Goal: Use online tool/utility: Utilize a website feature to perform a specific function

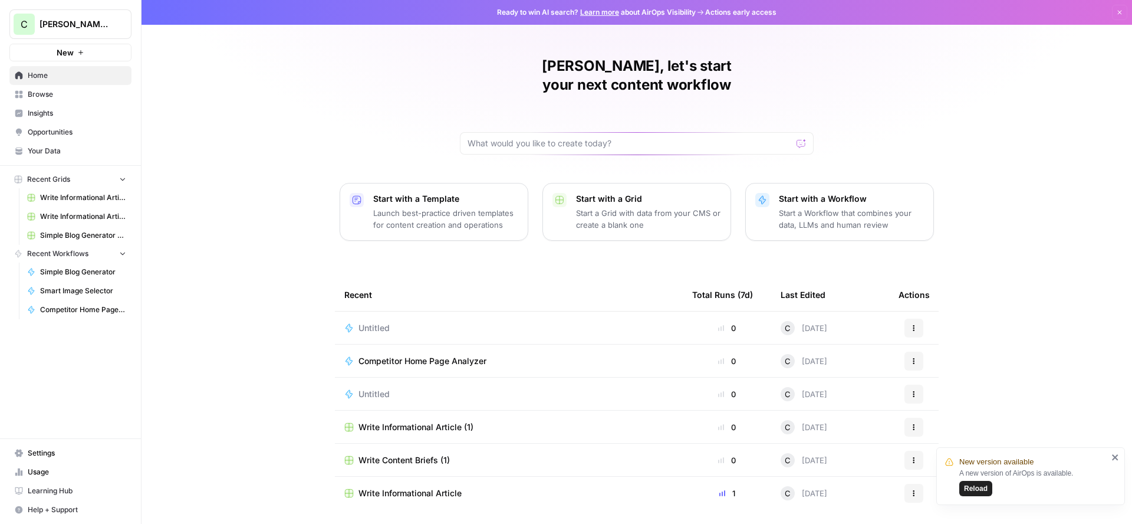
click at [48, 156] on span "Your Data" at bounding box center [77, 151] width 99 height 11
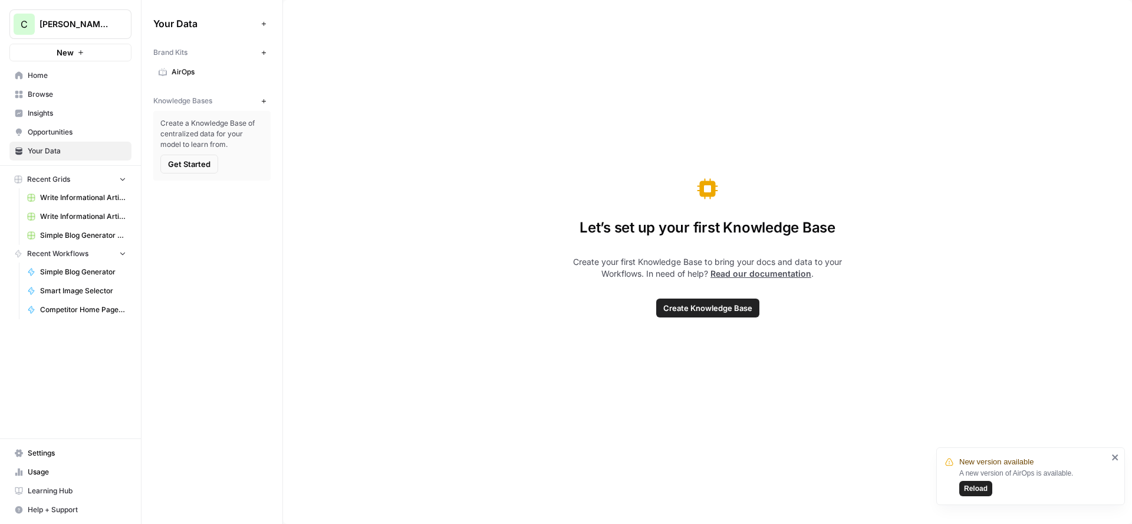
click at [188, 77] on link "AirOps" at bounding box center [211, 72] width 117 height 19
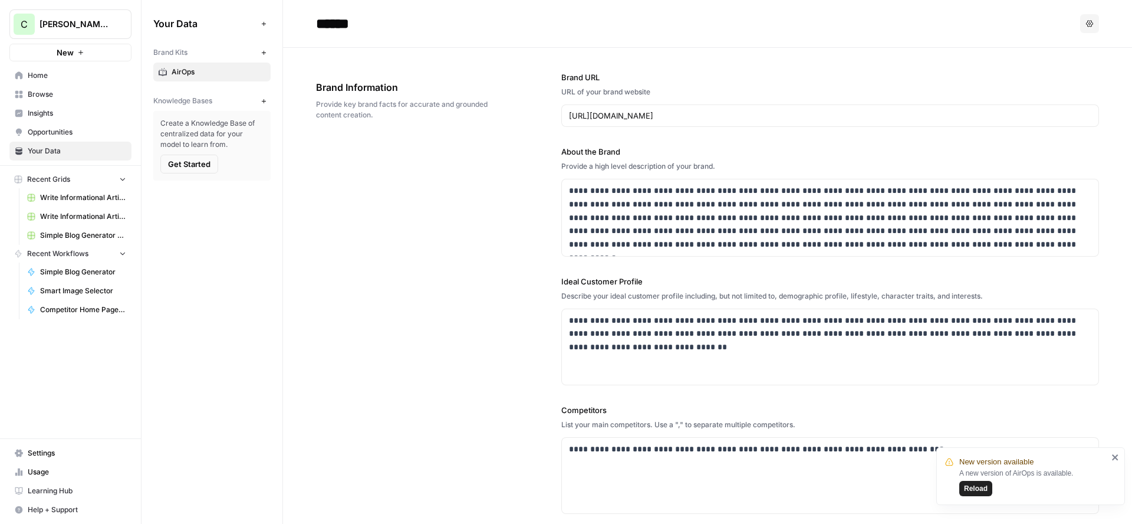
click at [38, 109] on span "Insights" at bounding box center [77, 113] width 99 height 11
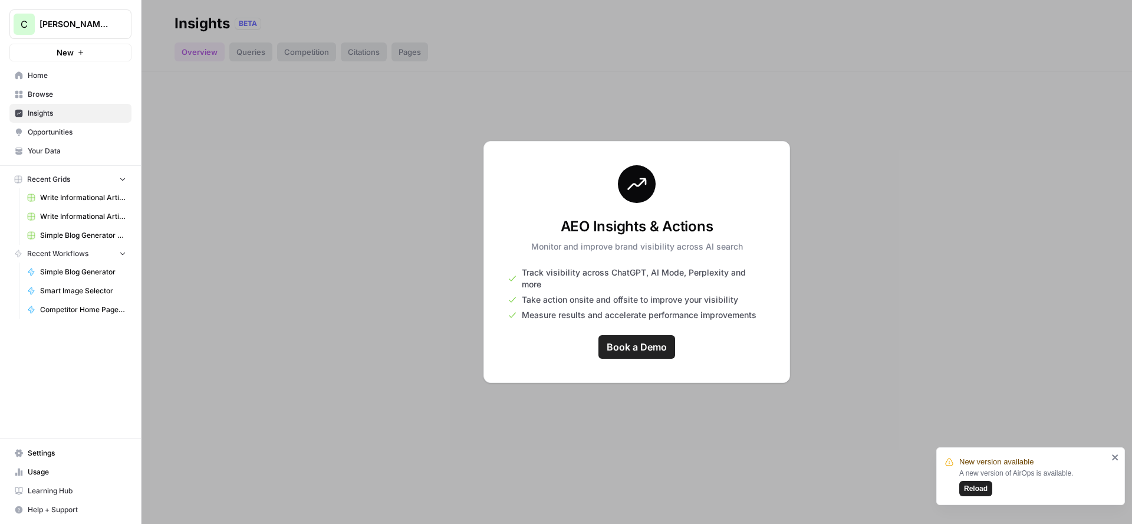
click at [87, 32] on button "C Connor - Test" at bounding box center [70, 23] width 122 height 29
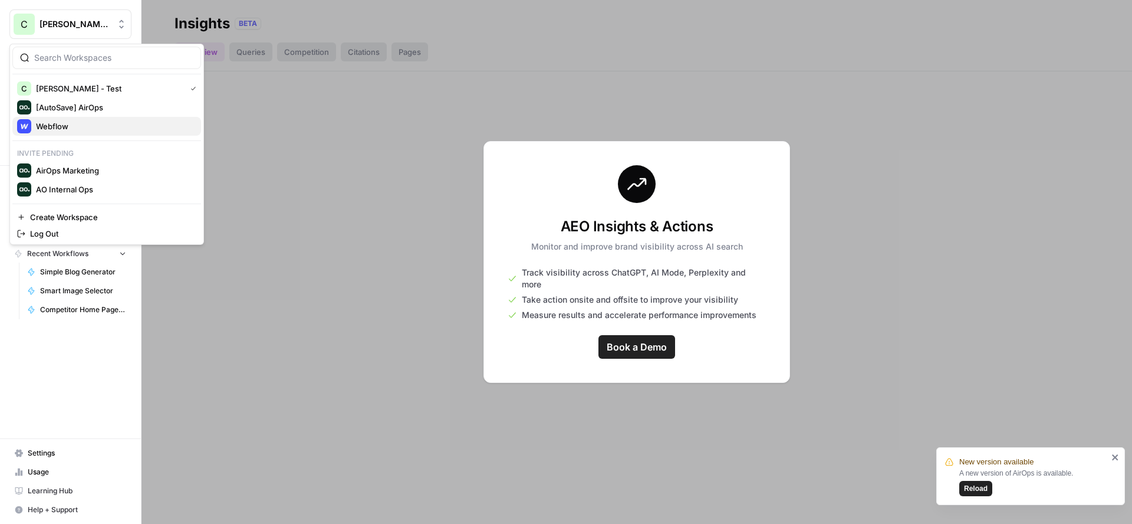
click at [60, 123] on span "Webflow" at bounding box center [114, 126] width 156 height 12
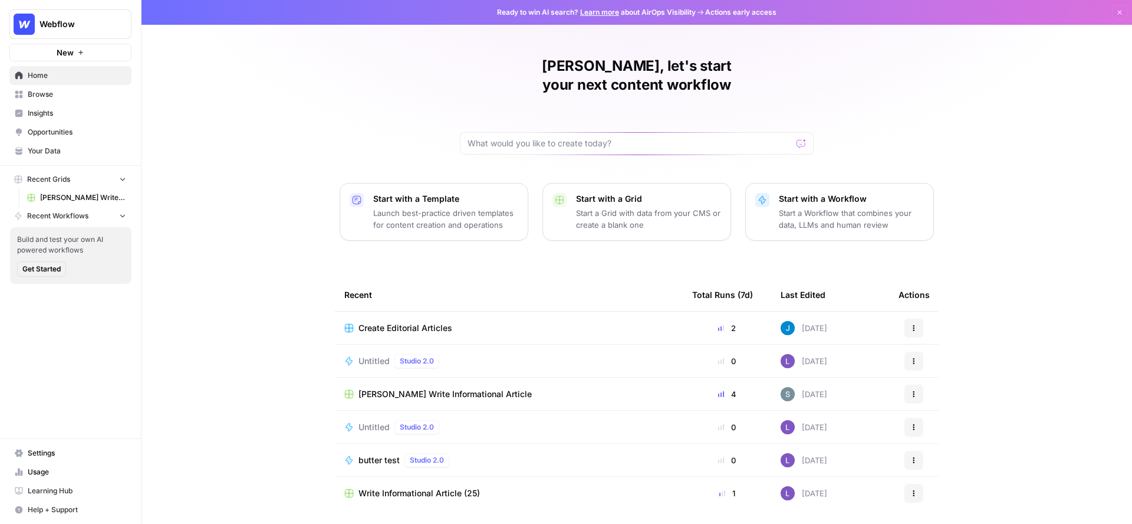
click at [34, 113] on span "Insights" at bounding box center [77, 113] width 99 height 11
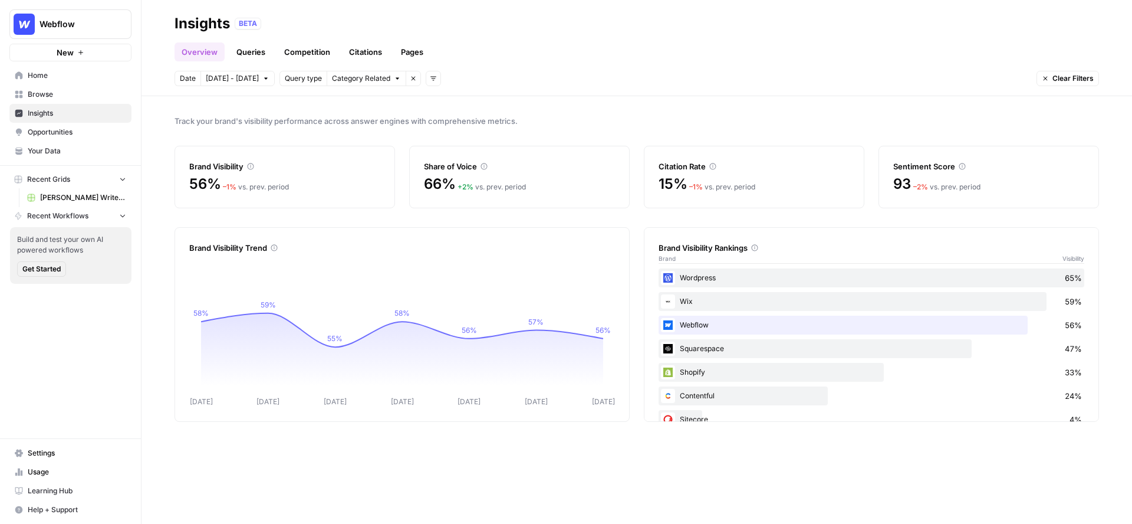
click at [960, 166] on icon at bounding box center [962, 166] width 7 height 7
click at [254, 52] on link "Queries" at bounding box center [250, 51] width 43 height 19
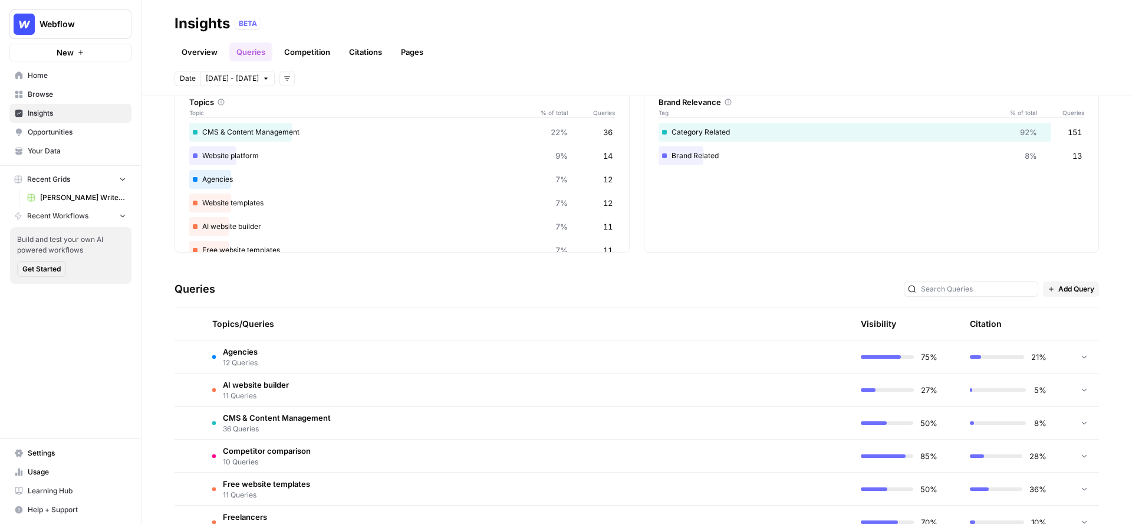
scroll to position [90, 0]
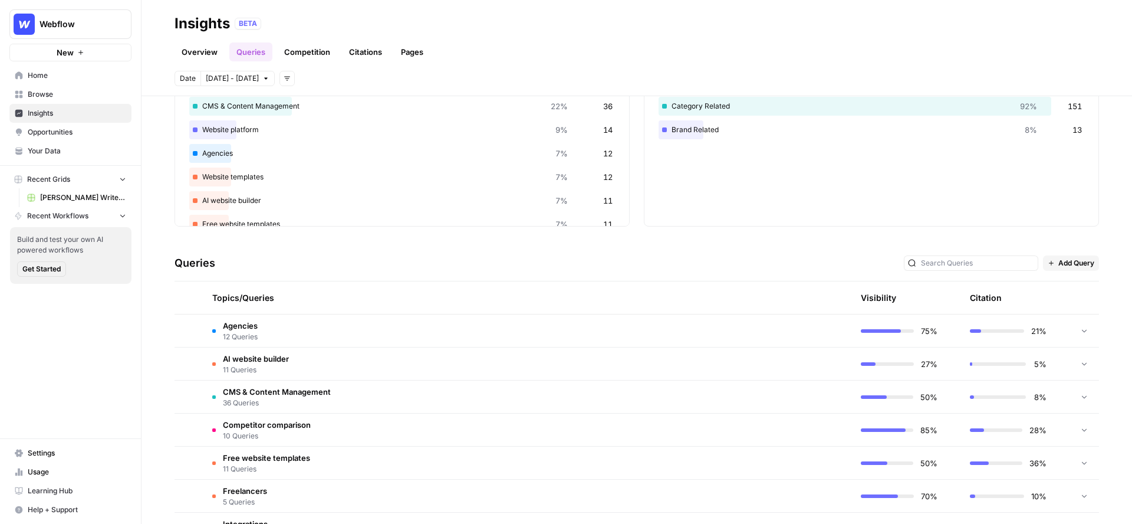
click at [254, 327] on span "Agencies" at bounding box center [240, 326] width 35 height 12
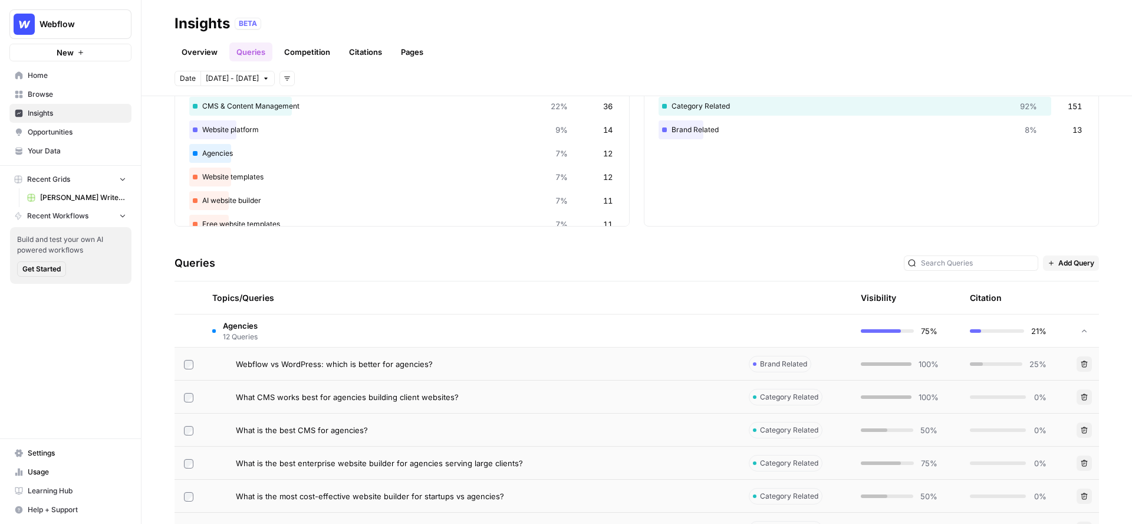
scroll to position [210, 0]
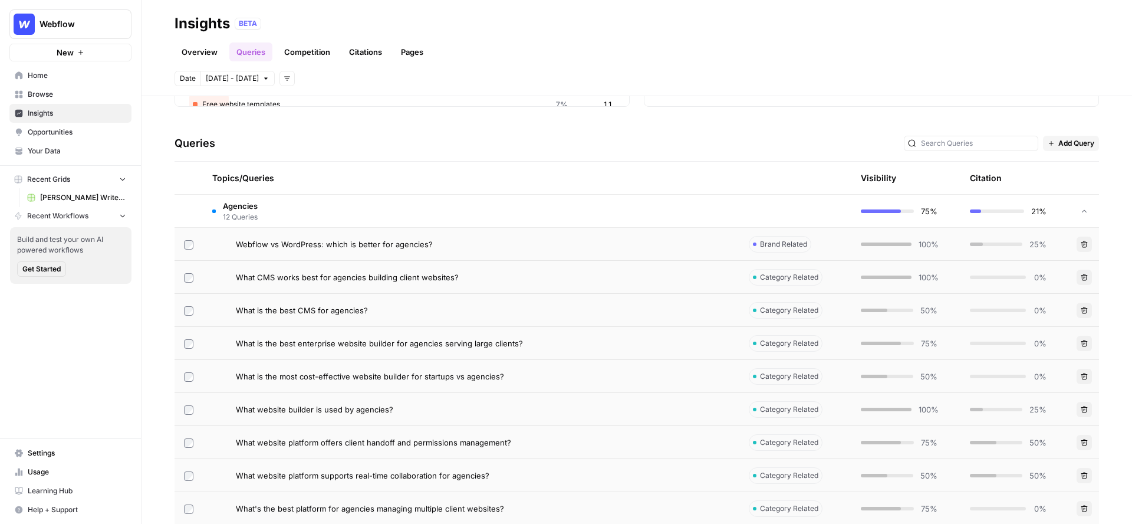
click at [375, 169] on div "Topics/Queries" at bounding box center [471, 178] width 518 height 32
click at [354, 212] on td "Agencies 12 Queries" at bounding box center [471, 211] width 537 height 32
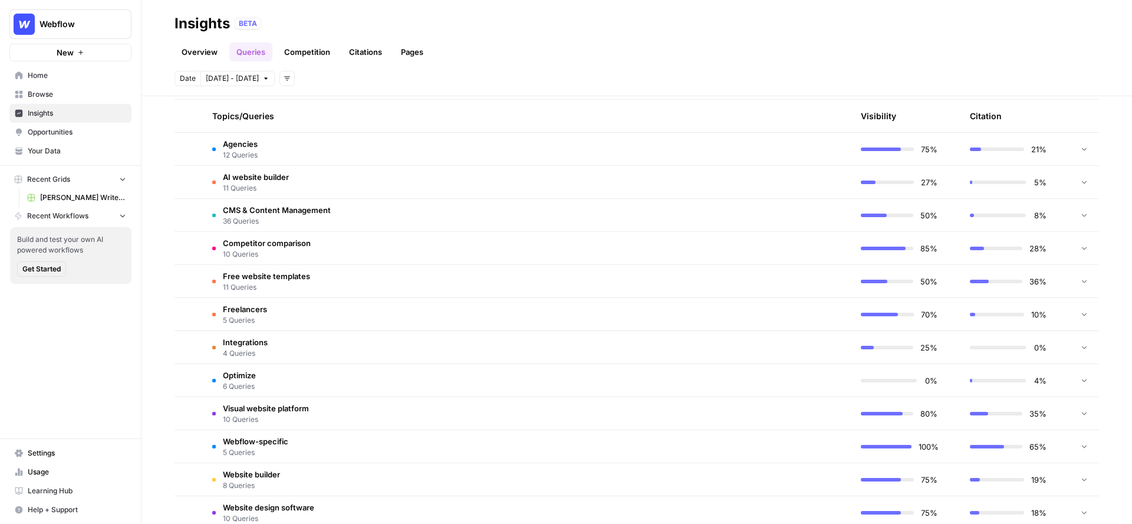
scroll to position [273, 0]
click at [262, 158] on td "Agencies 12 Queries" at bounding box center [471, 148] width 537 height 32
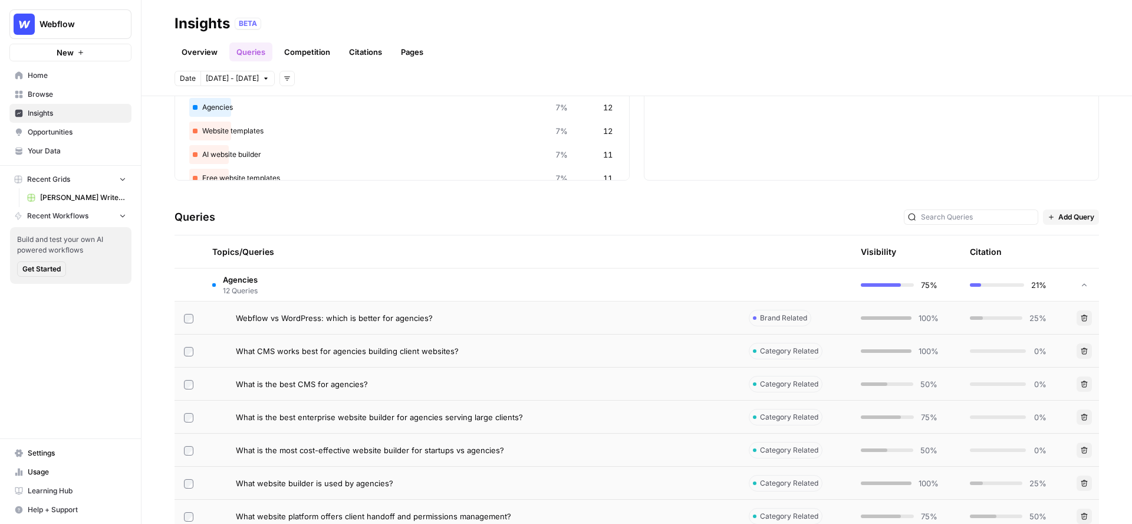
scroll to position [153, 0]
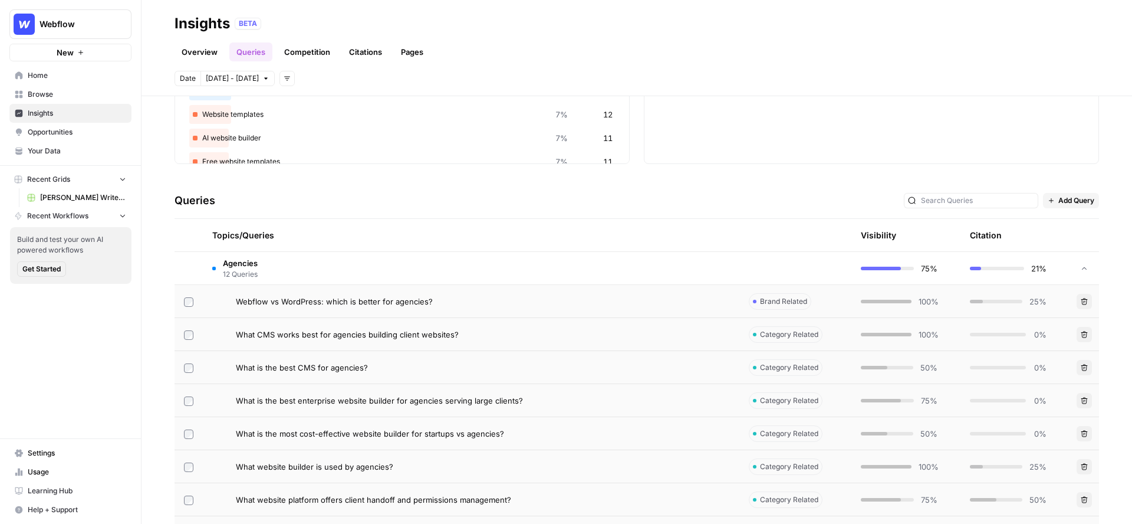
click at [280, 270] on td "Agencies 12 Queries" at bounding box center [471, 268] width 537 height 32
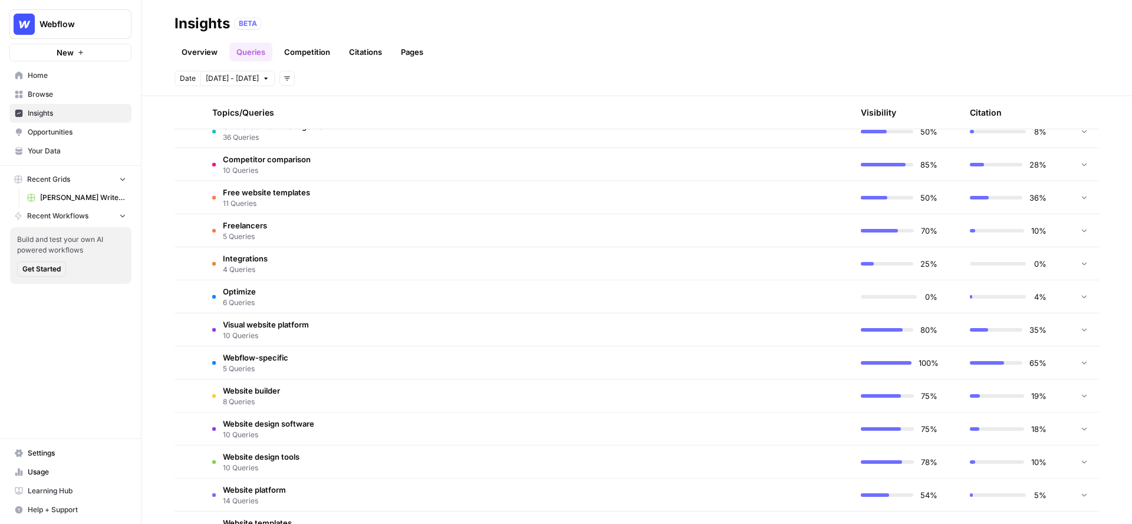
scroll to position [364, 0]
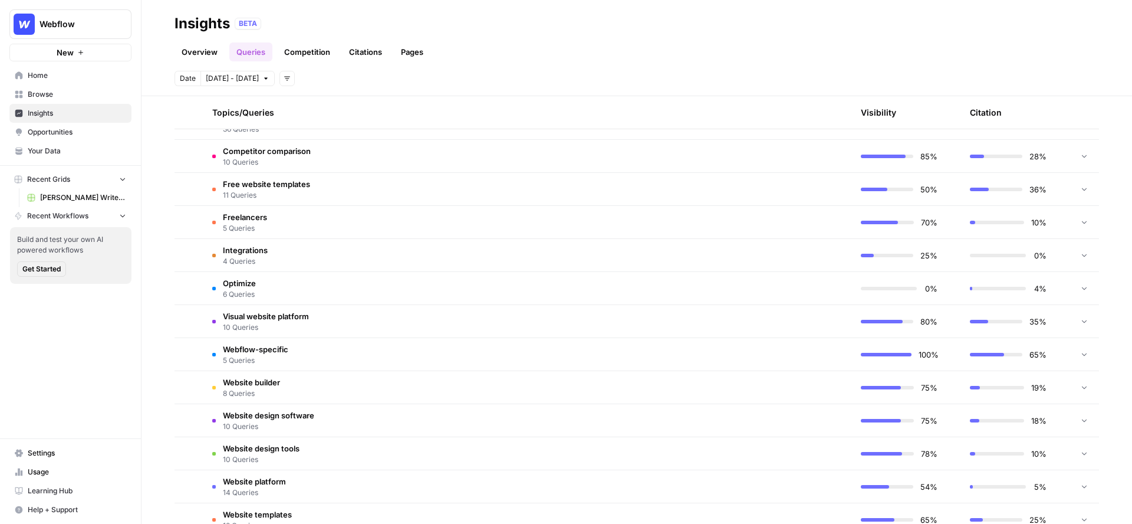
click at [281, 306] on td "Visual website platform 10 Queries" at bounding box center [471, 321] width 537 height 32
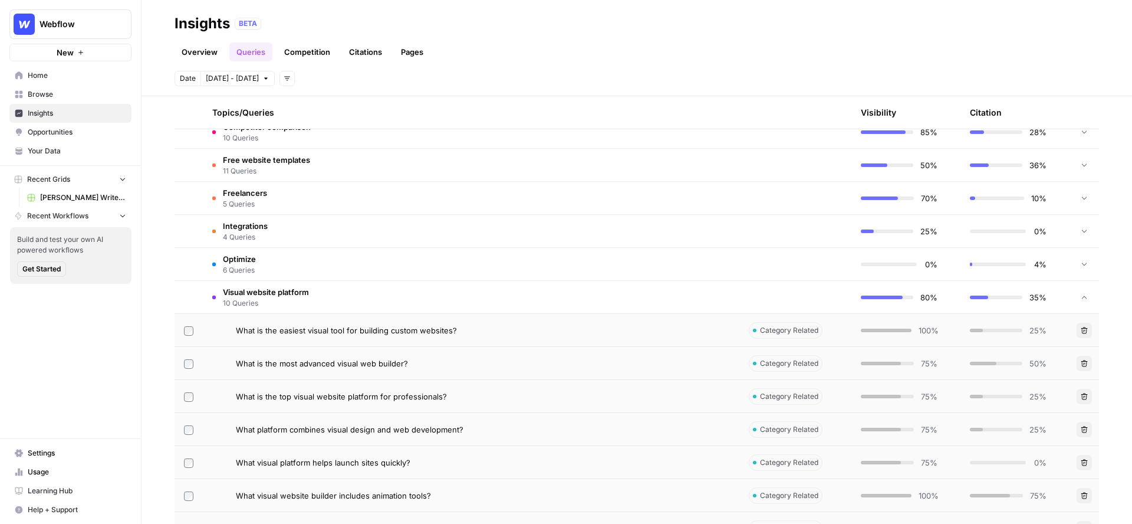
scroll to position [388, 0]
click at [270, 297] on span "Visual website platform" at bounding box center [266, 293] width 86 height 12
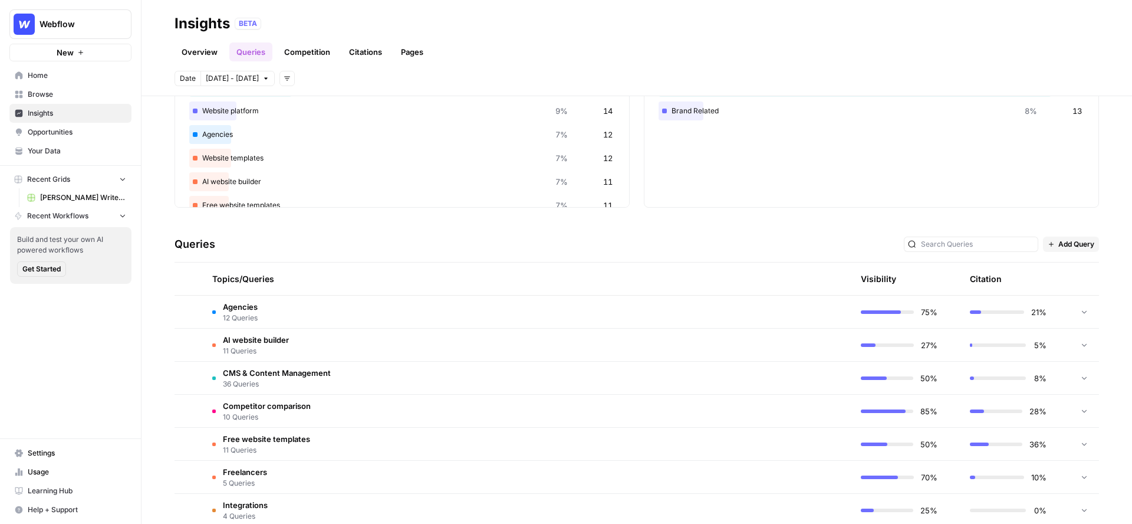
scroll to position [0, 0]
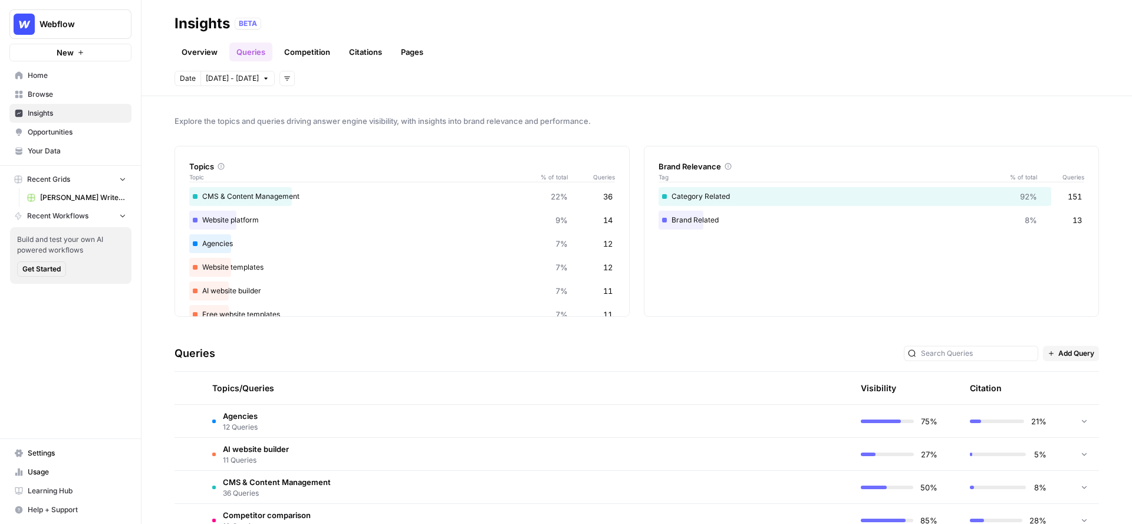
click at [314, 50] on link "Competition" at bounding box center [307, 51] width 60 height 19
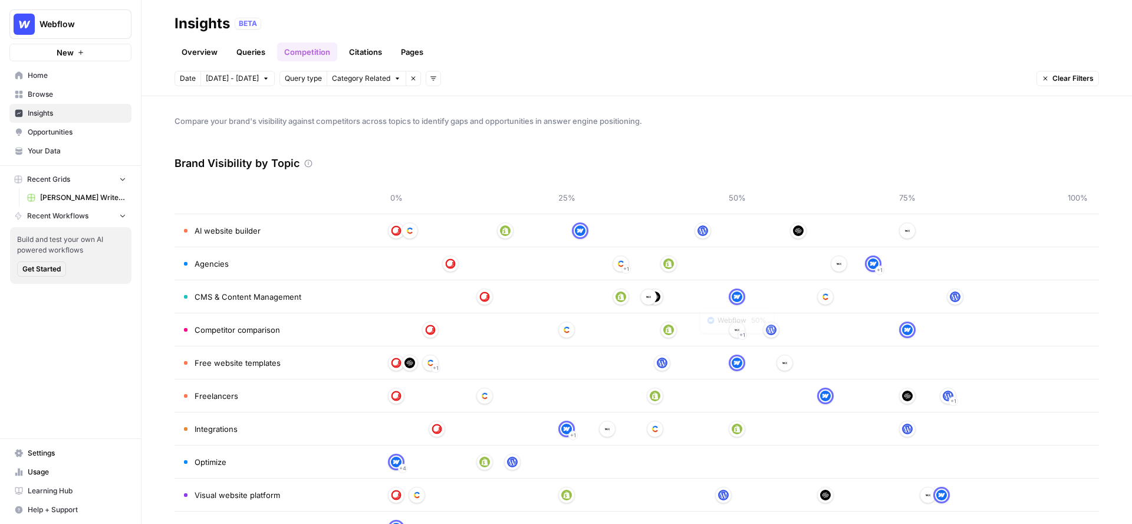
click at [738, 296] on img at bounding box center [737, 296] width 11 height 11
click at [365, 52] on link "Citations" at bounding box center [365, 51] width 47 height 19
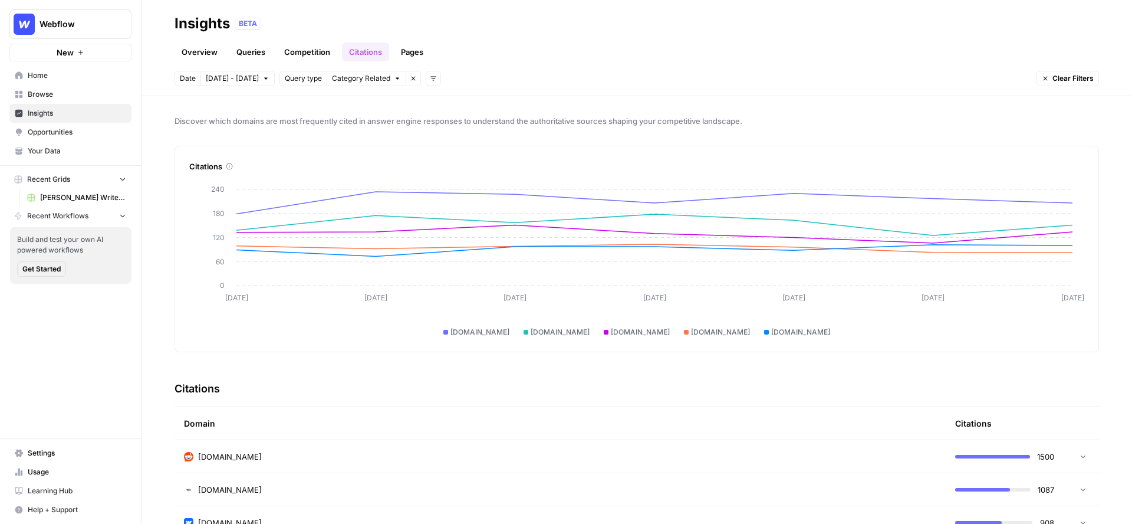
click at [406, 55] on link "Pages" at bounding box center [412, 51] width 37 height 19
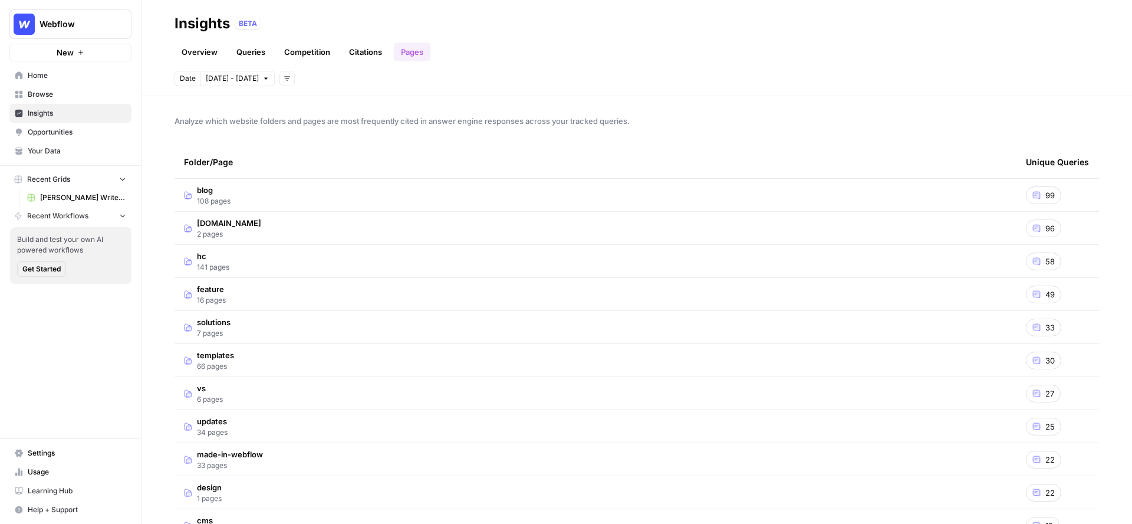
click at [540, 185] on td "blog 108 pages" at bounding box center [596, 195] width 842 height 32
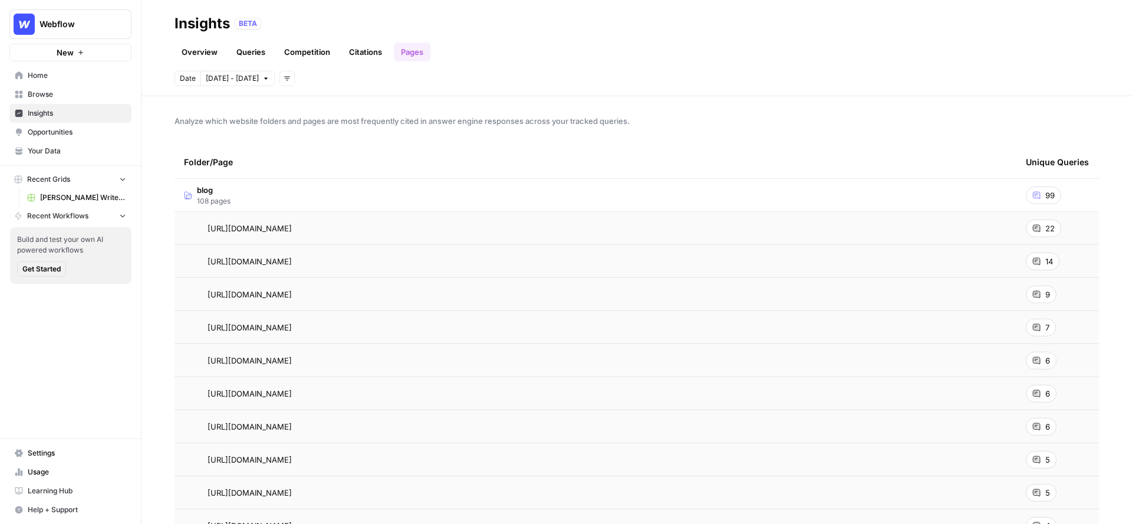
click at [195, 55] on link "Overview" at bounding box center [200, 51] width 50 height 19
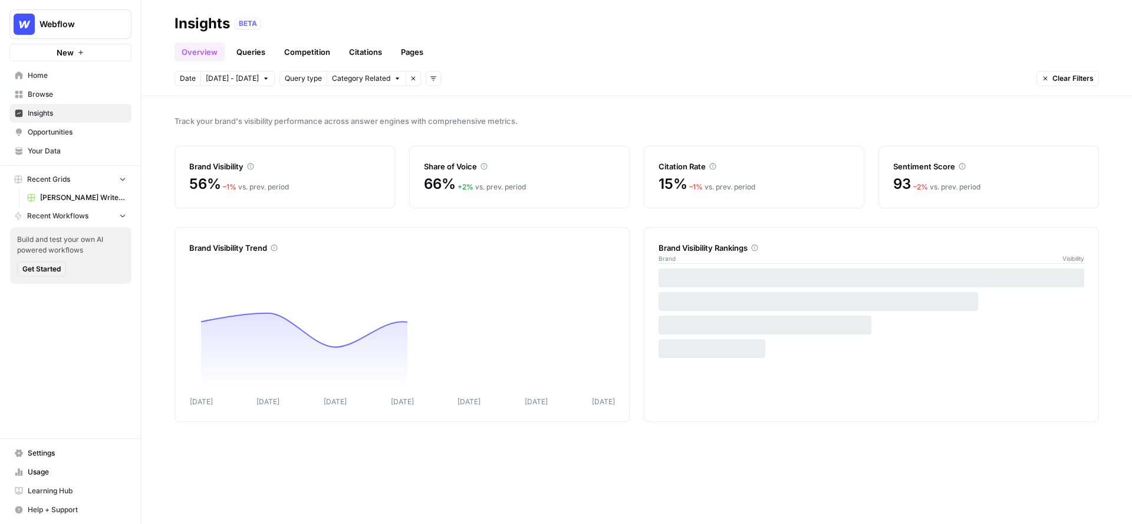
click at [406, 48] on link "Pages" at bounding box center [412, 51] width 37 height 19
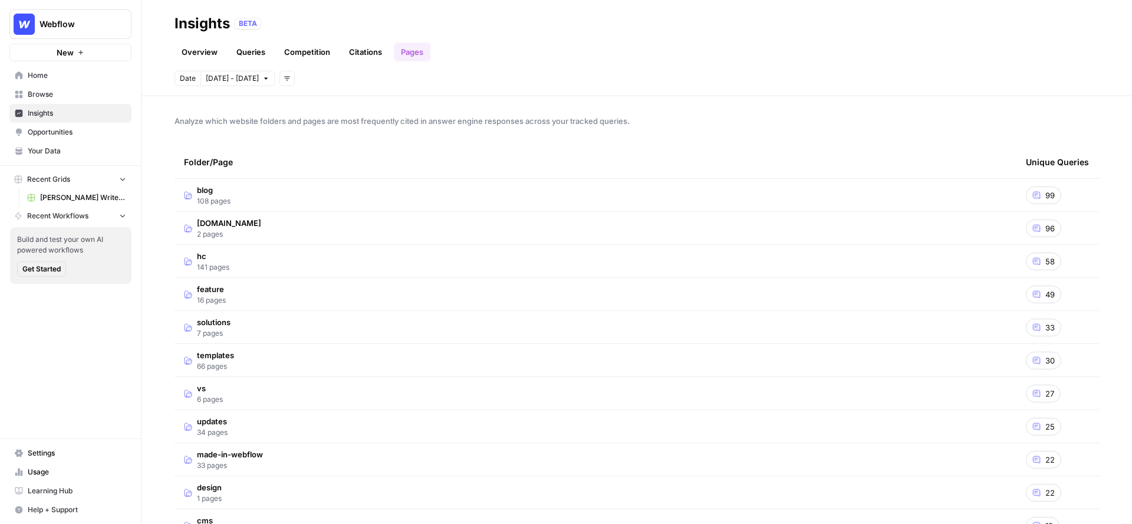
click at [268, 192] on td "blog 108 pages" at bounding box center [596, 195] width 842 height 32
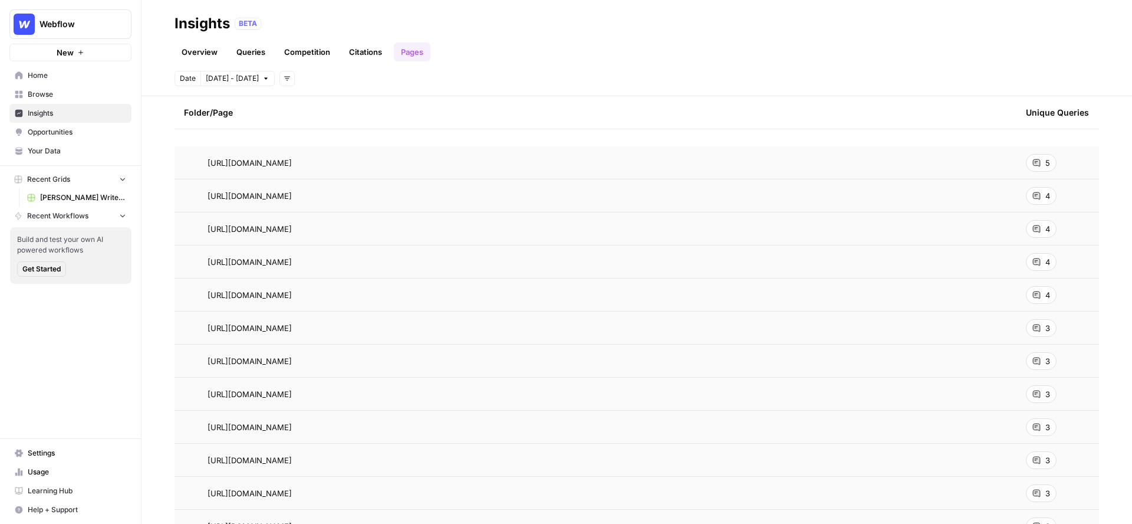
scroll to position [524, 0]
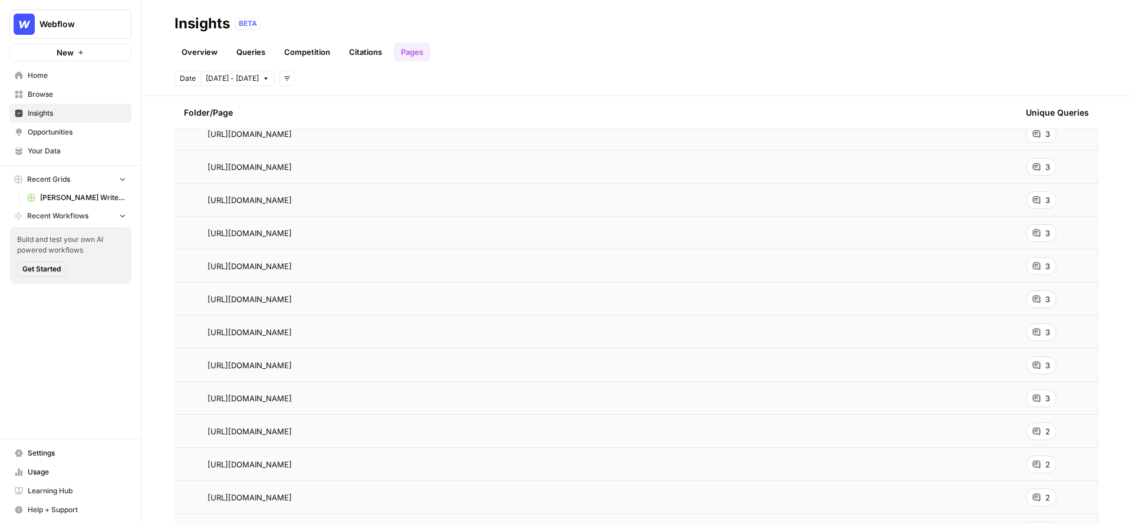
click at [1043, 365] on div "3" at bounding box center [1041, 365] width 31 height 18
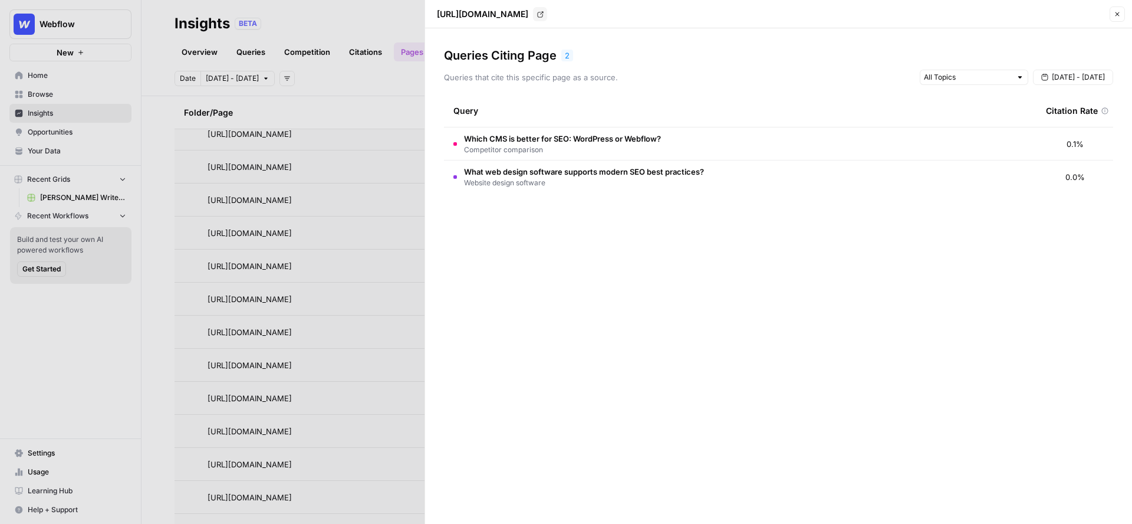
click at [1113, 14] on button "Close" at bounding box center [1117, 13] width 15 height 15
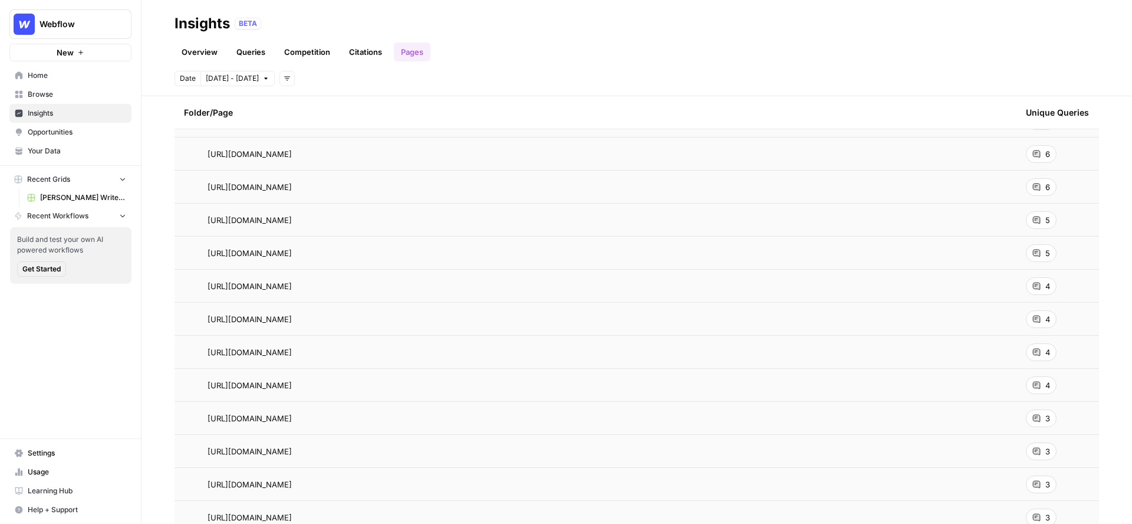
scroll to position [208, 0]
click at [1040, 153] on icon at bounding box center [1037, 152] width 8 height 8
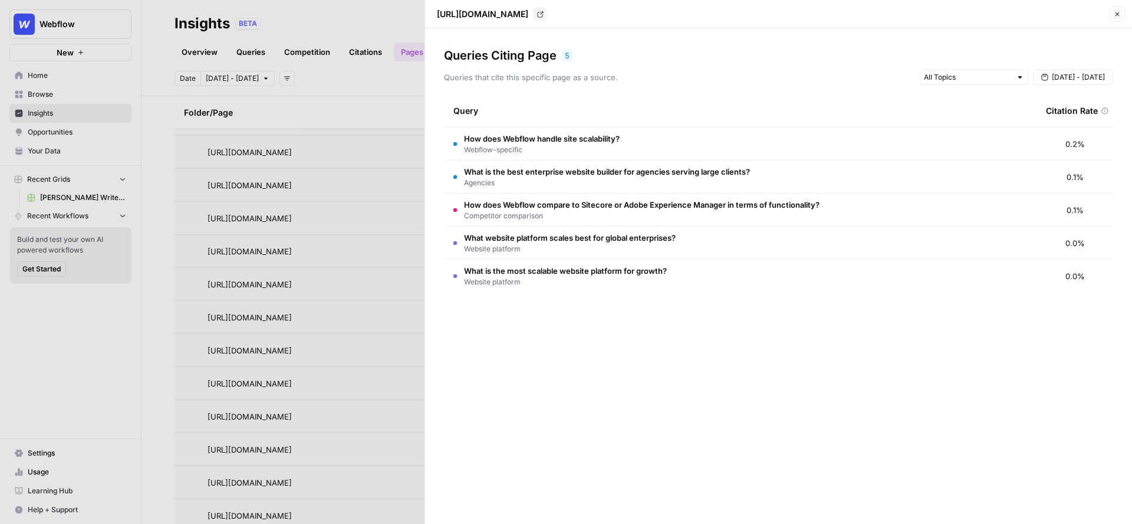
click at [622, 133] on td "How does Webflow handle site scalability? Webflow-specific" at bounding box center [740, 143] width 593 height 32
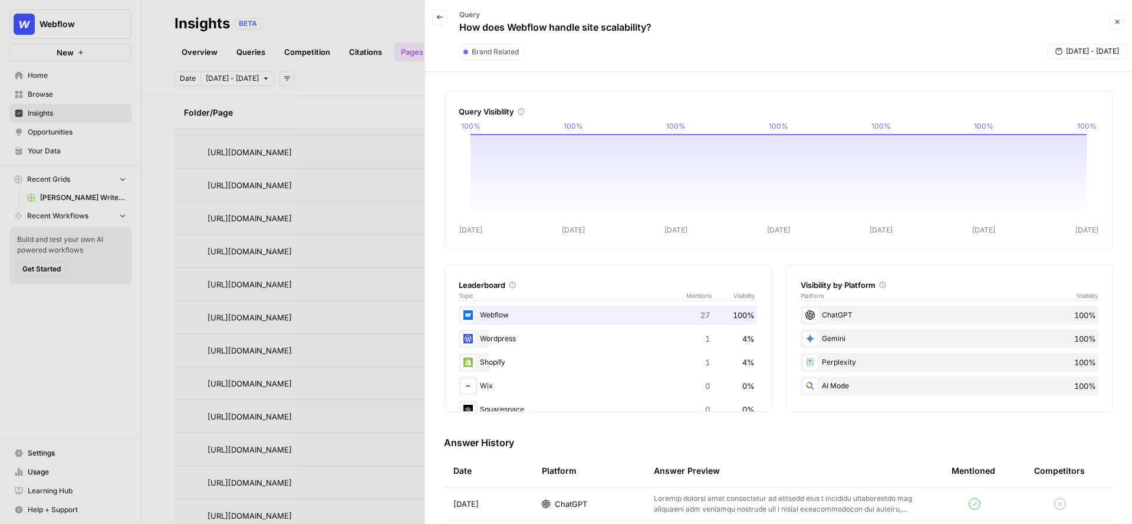
click at [440, 20] on icon "button" at bounding box center [439, 17] width 7 height 7
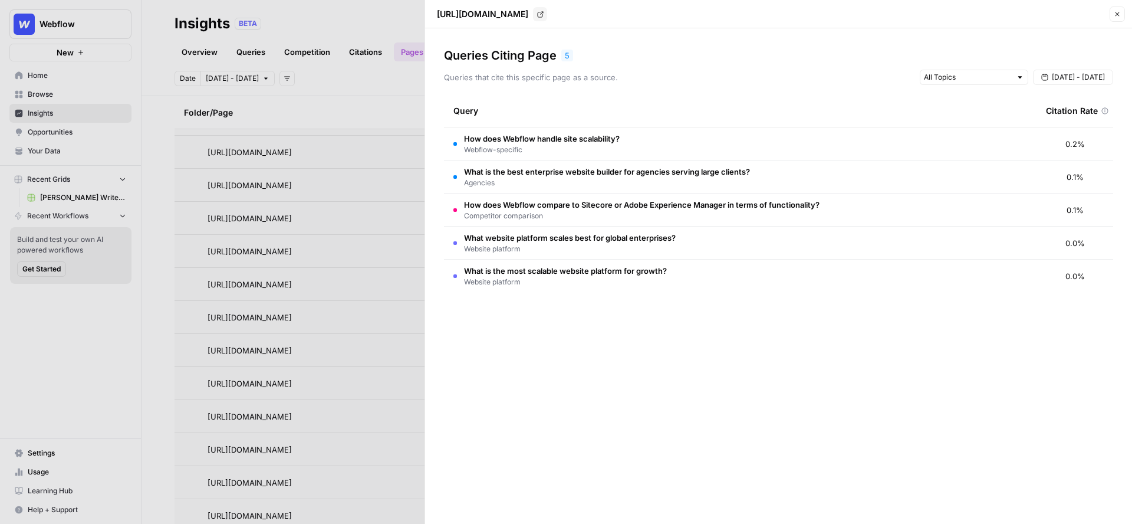
click at [1116, 11] on icon "button" at bounding box center [1117, 14] width 7 height 7
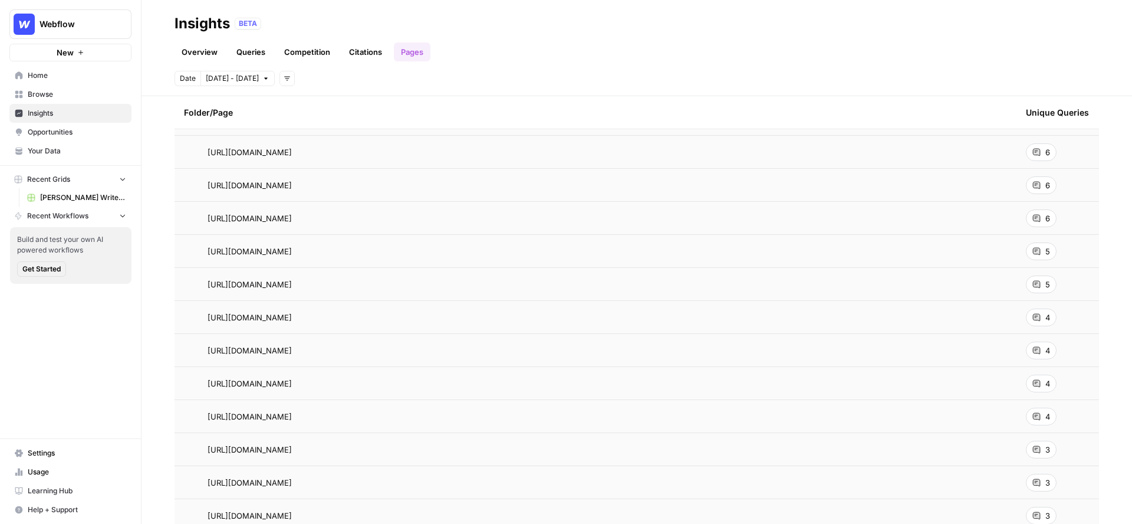
scroll to position [206, 0]
click at [68, 130] on span "Opportunities" at bounding box center [77, 132] width 99 height 11
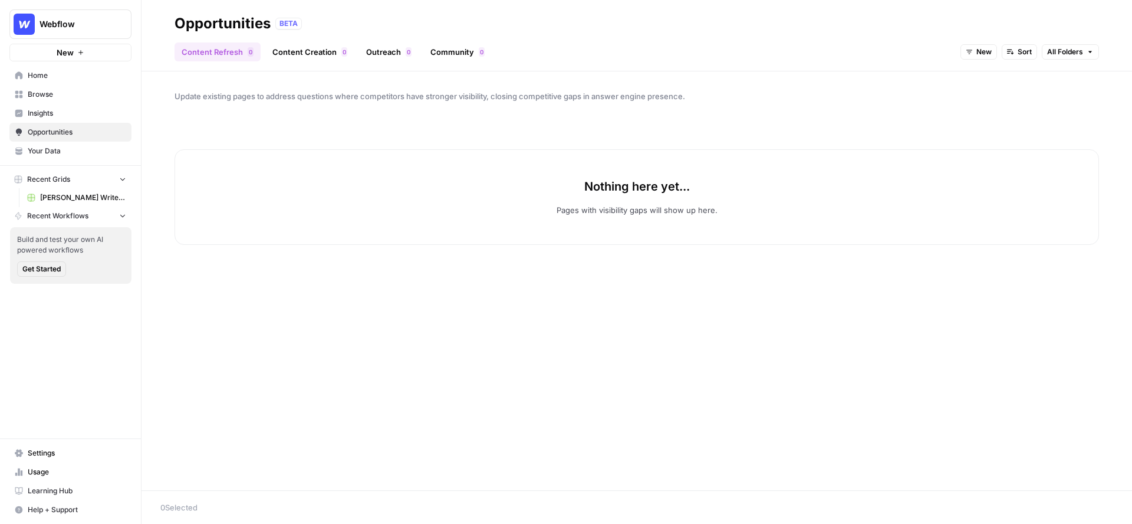
click at [983, 50] on span "New" at bounding box center [984, 52] width 15 height 11
click at [975, 78] on span "All Opportunities" at bounding box center [1000, 78] width 60 height 12
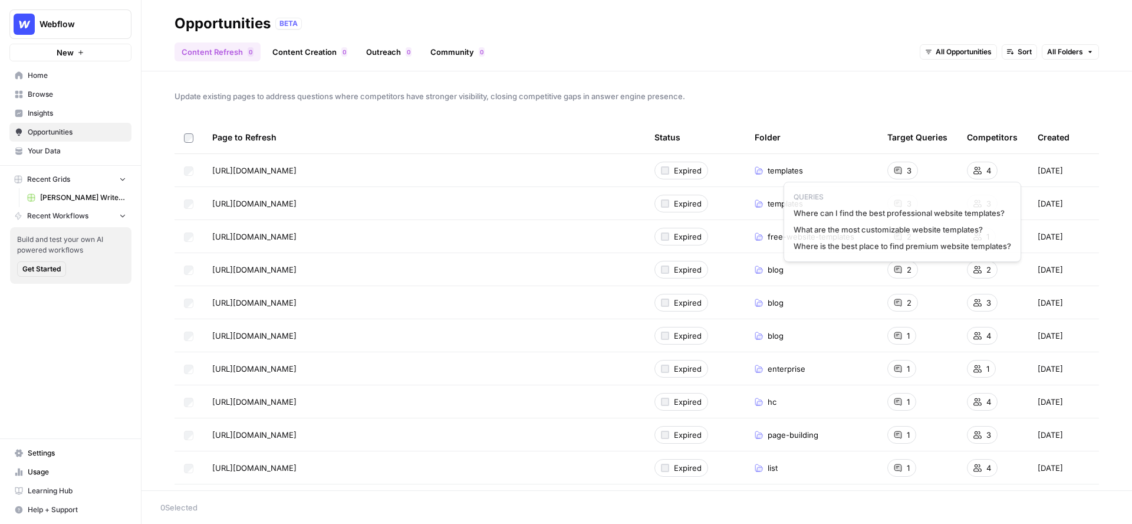
click at [904, 171] on div "3" at bounding box center [903, 171] width 31 height 18
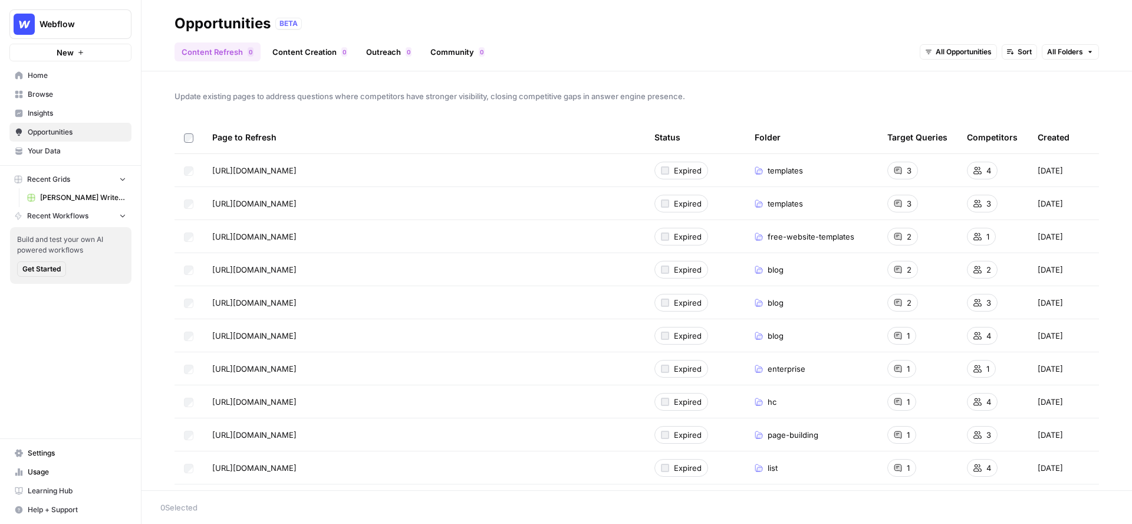
click at [306, 48] on link "Content Creation 0" at bounding box center [309, 51] width 89 height 19
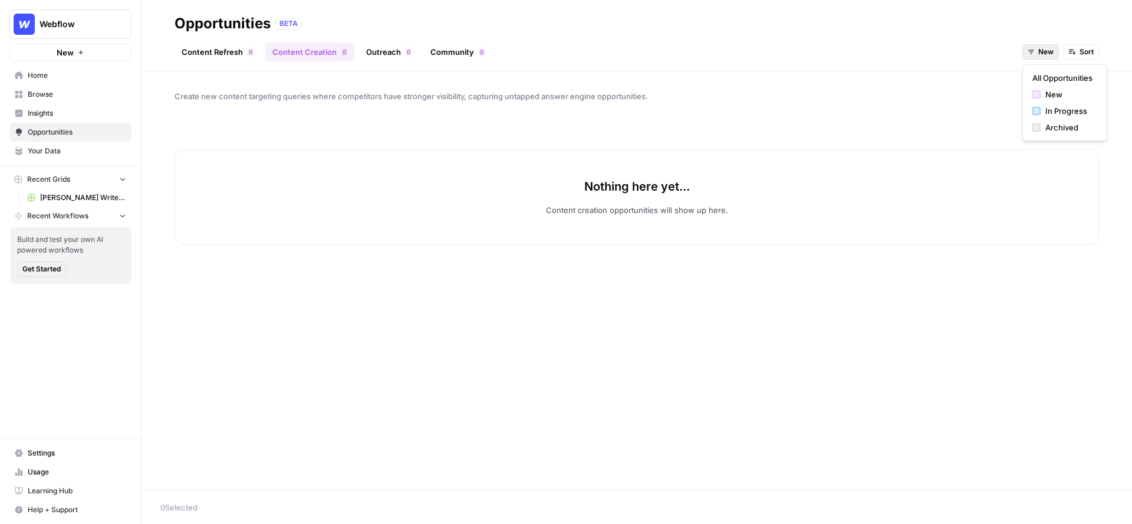
click at [1036, 58] on button "New" at bounding box center [1041, 51] width 37 height 15
click at [1038, 74] on span "All Opportunities" at bounding box center [1063, 78] width 60 height 12
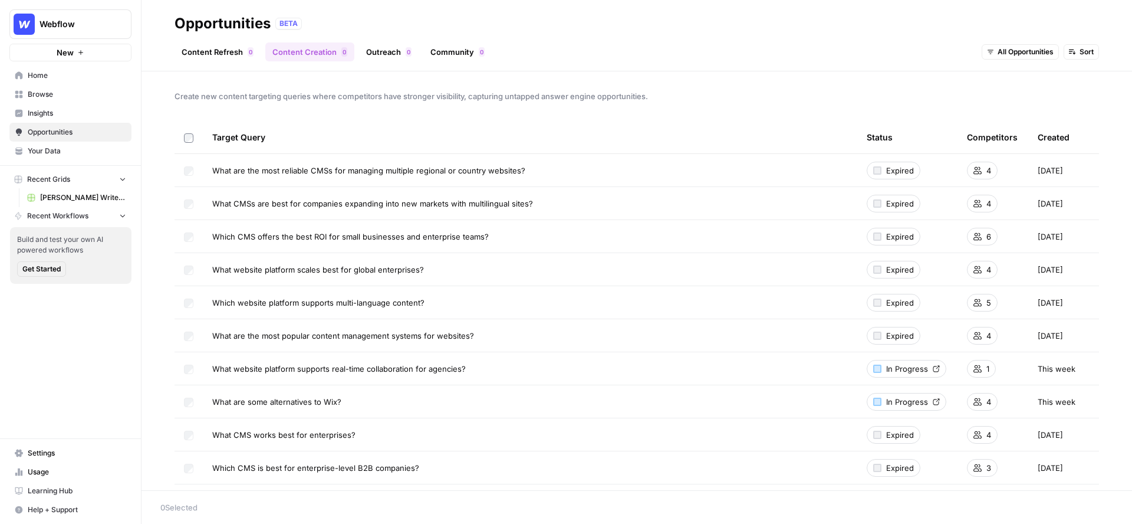
click at [199, 156] on td at bounding box center [189, 170] width 28 height 32
click at [1013, 48] on span "All Opportunities" at bounding box center [1026, 52] width 56 height 11
click at [996, 107] on div "button" at bounding box center [994, 111] width 8 height 8
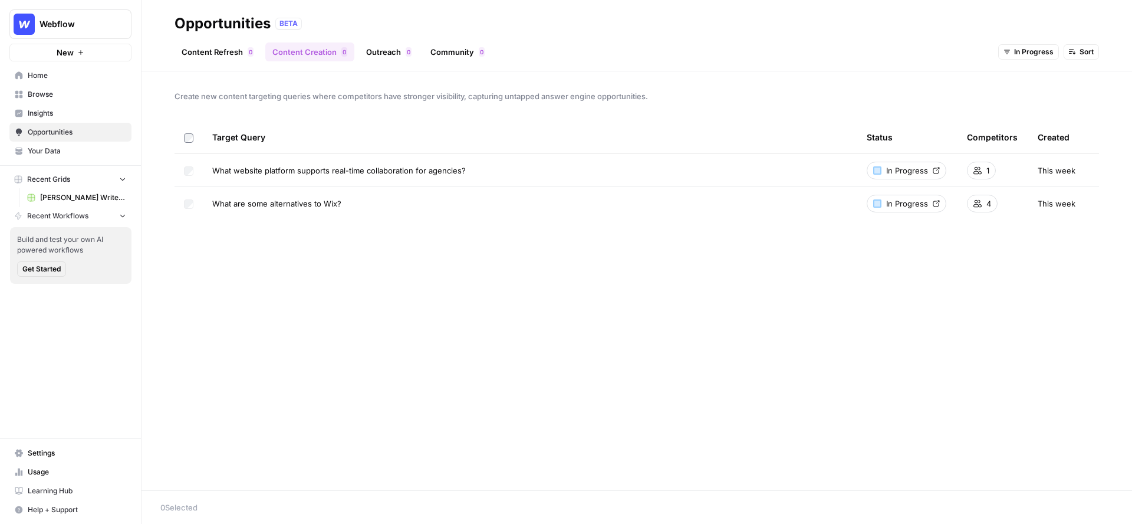
click at [1006, 41] on div "Content Refresh 0 Content Creation 0 Outreach 0 Community 0 In Progress Sort" at bounding box center [637, 47] width 925 height 28
click at [1010, 52] on icon "button" at bounding box center [1007, 51] width 7 height 7
click at [1032, 93] on span "New" at bounding box center [1045, 94] width 47 height 12
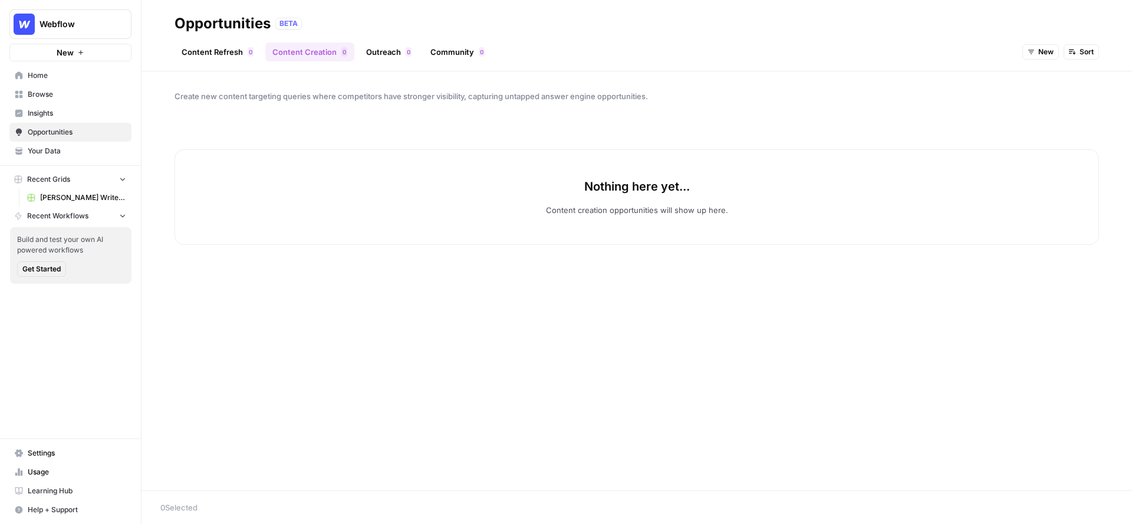
click at [1043, 49] on span "New" at bounding box center [1046, 52] width 15 height 11
click at [1048, 77] on span "All Opportunities" at bounding box center [1063, 78] width 60 height 12
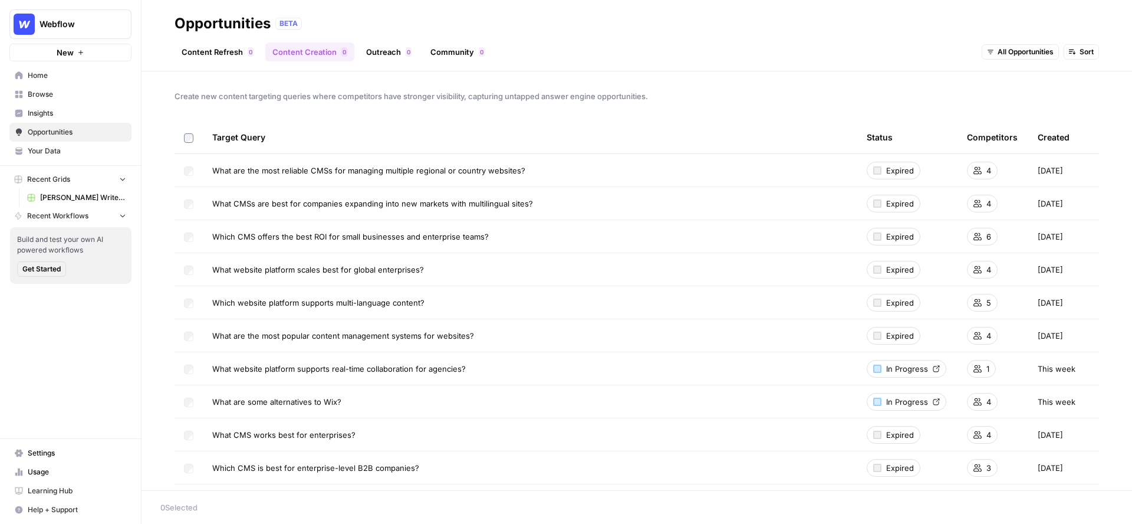
click at [377, 52] on link "Outreach 0" at bounding box center [389, 51] width 60 height 19
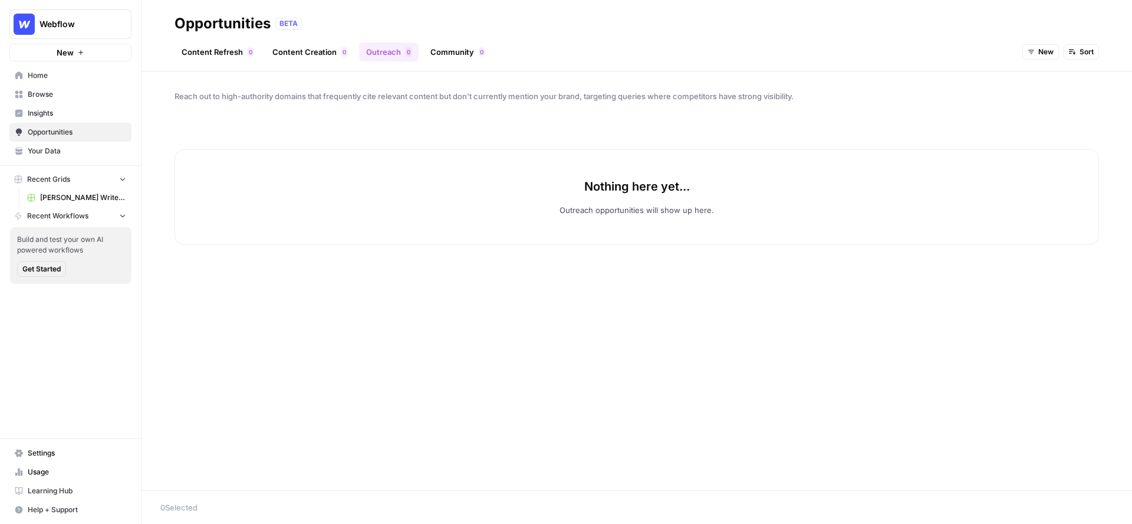
click at [450, 48] on link "Community 0" at bounding box center [457, 51] width 68 height 19
click at [48, 70] on span "Home" at bounding box center [77, 75] width 99 height 11
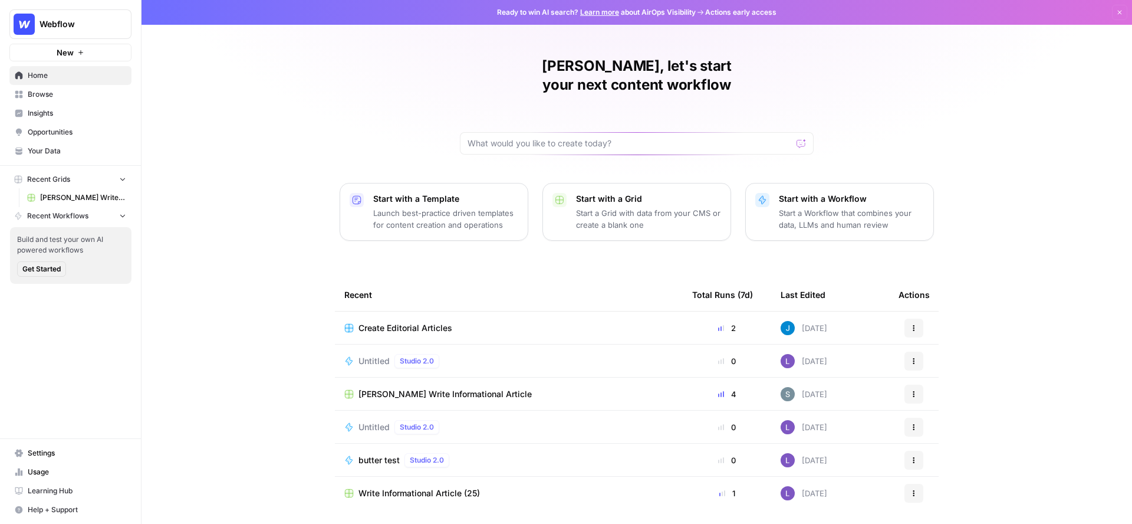
scroll to position [19, 0]
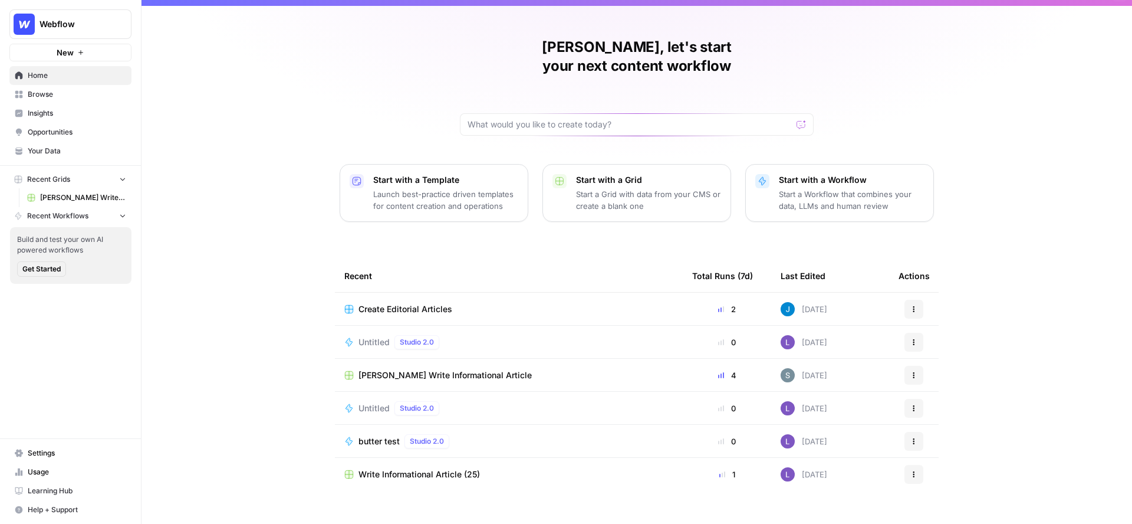
click at [45, 91] on span "Browse" at bounding box center [77, 94] width 99 height 11
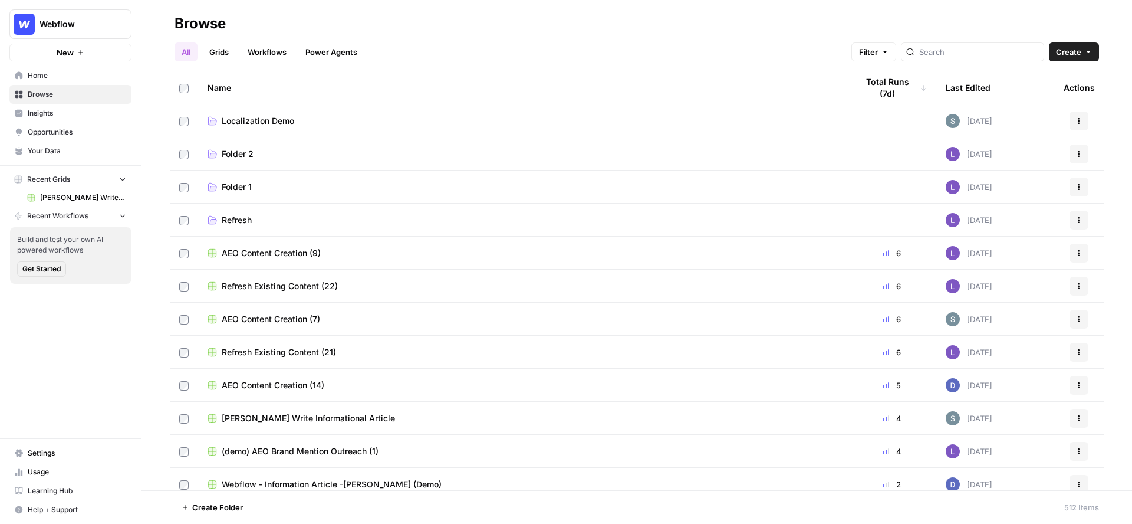
click at [41, 120] on link "Insights" at bounding box center [70, 113] width 122 height 19
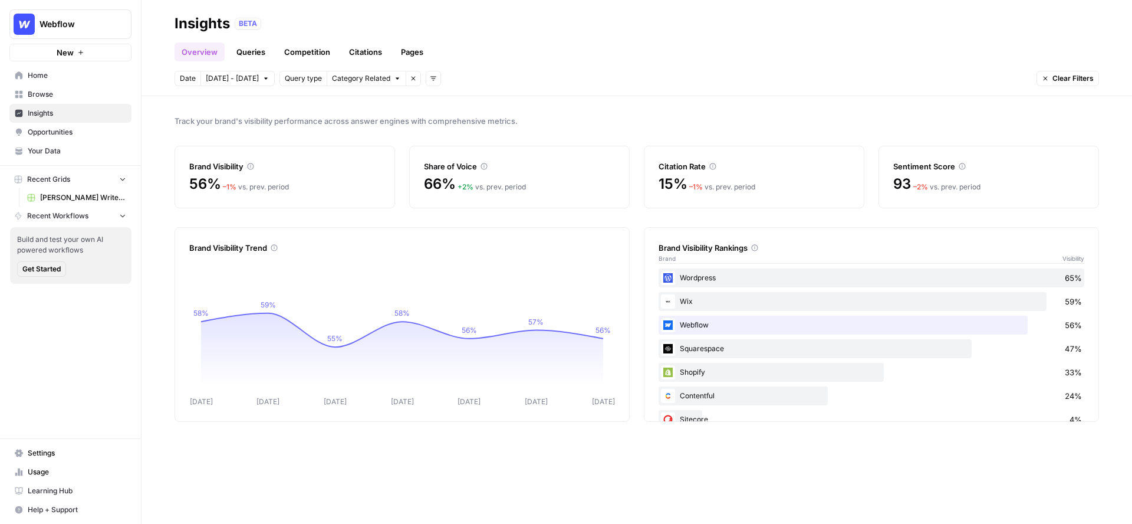
click at [37, 94] on span "Browse" at bounding box center [77, 94] width 99 height 11
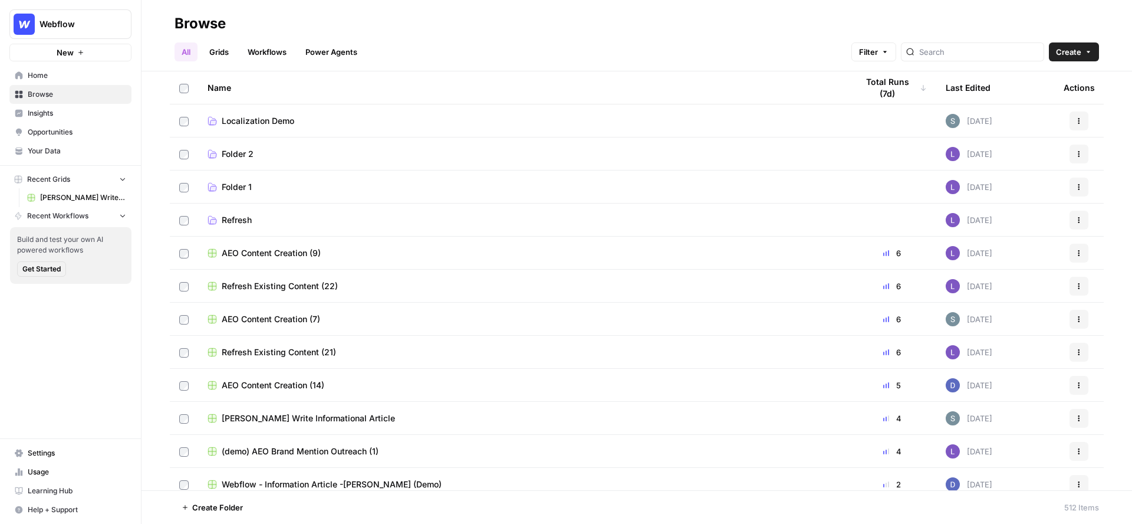
click at [226, 48] on link "Grids" at bounding box center [219, 51] width 34 height 19
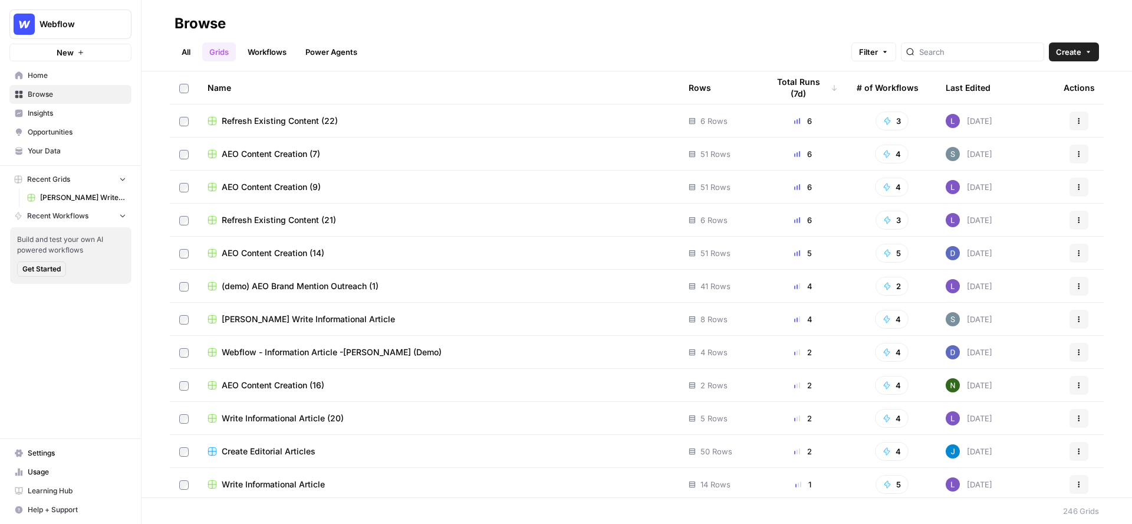
click at [274, 122] on span "Refresh Existing Content (22)" at bounding box center [280, 121] width 116 height 12
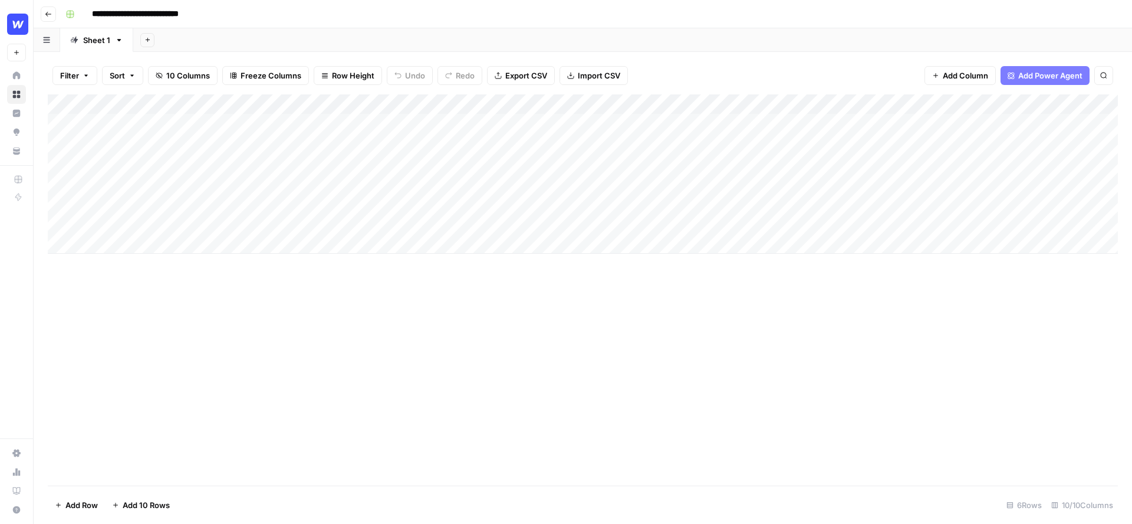
click at [436, 102] on div "Add Column" at bounding box center [583, 173] width 1071 height 159
click at [540, 103] on div "Add Column" at bounding box center [583, 173] width 1071 height 159
click at [317, 105] on div "Add Column" at bounding box center [583, 173] width 1071 height 159
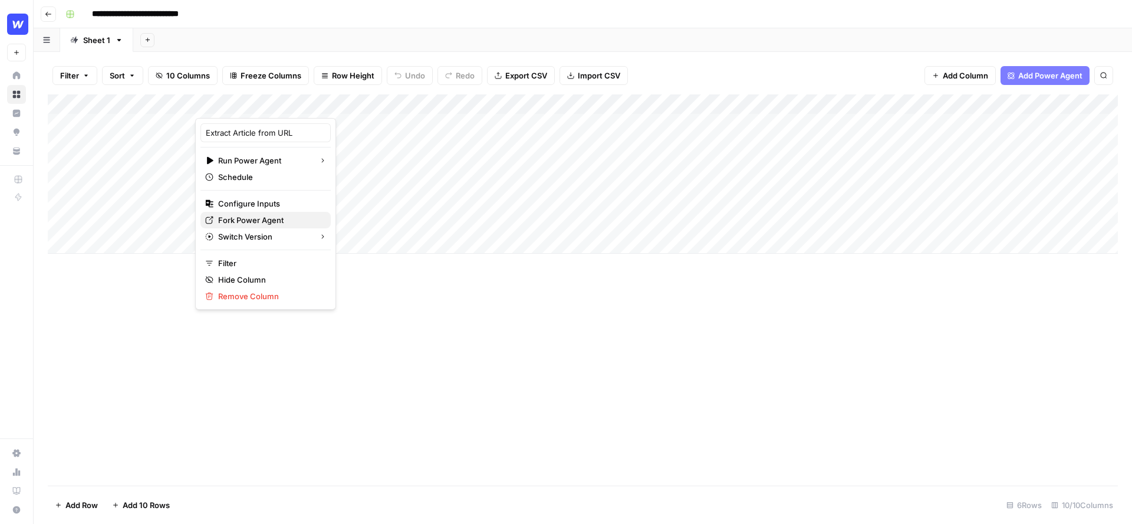
click at [244, 223] on span "Fork Power Agent" at bounding box center [269, 220] width 103 height 12
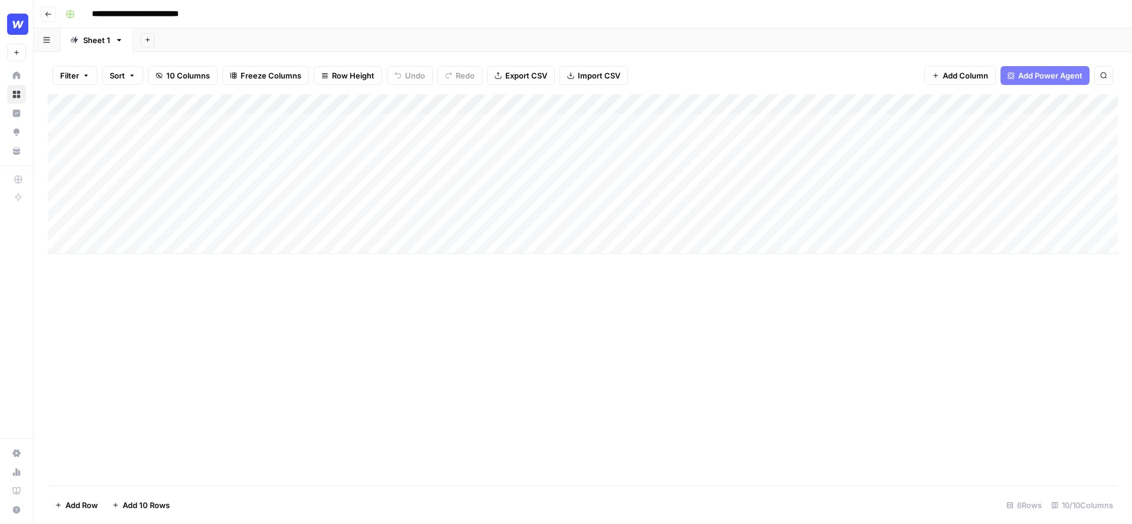
click at [350, 103] on div "Add Column" at bounding box center [583, 173] width 1071 height 159
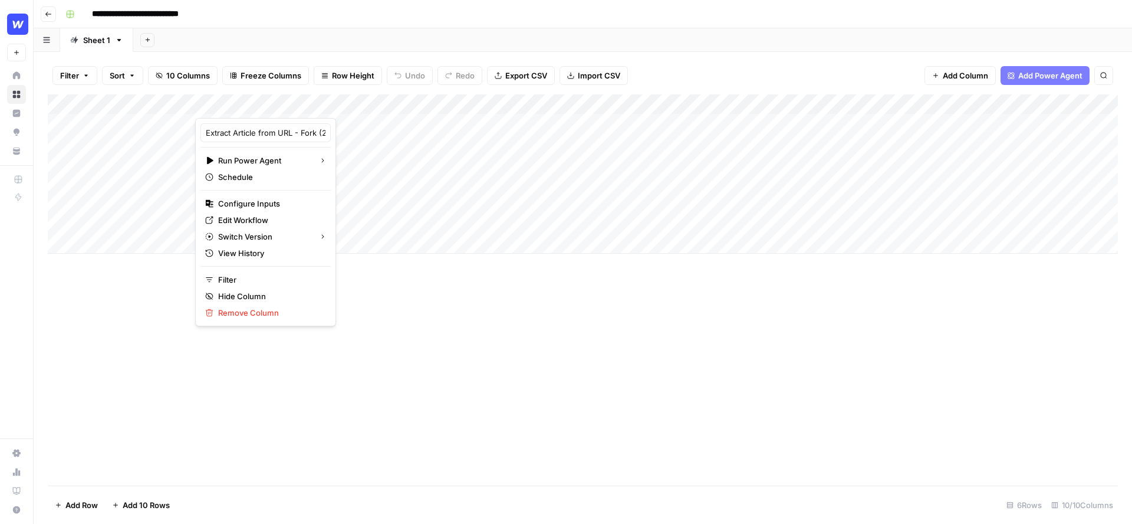
click at [342, 23] on div "**********" at bounding box center [591, 14] width 1060 height 19
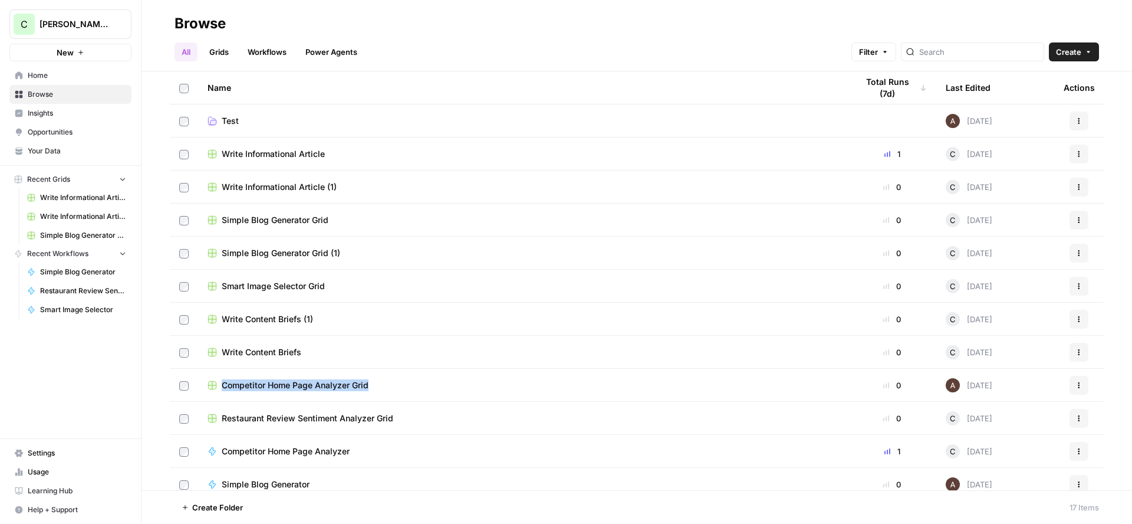
scroll to position [176, 0]
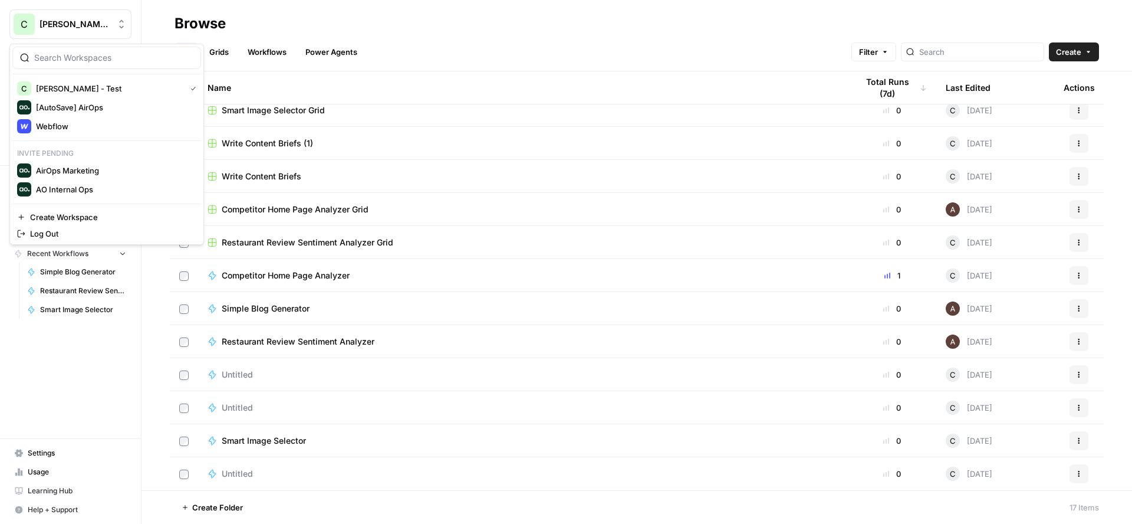
click at [68, 21] on span "Connor - Test" at bounding box center [75, 24] width 71 height 12
click at [65, 131] on span "Webflow" at bounding box center [114, 126] width 156 height 12
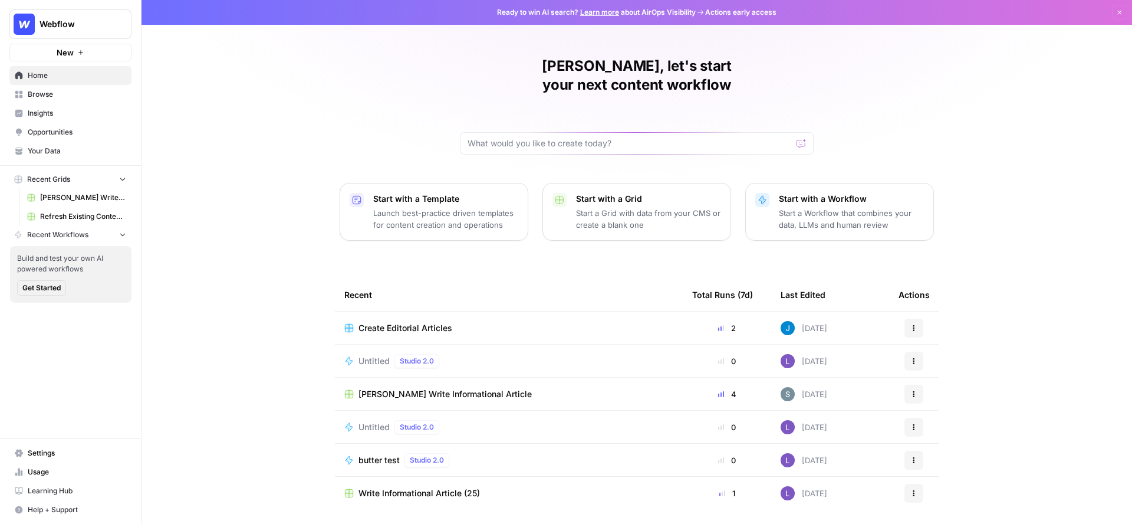
click at [65, 50] on span "New" at bounding box center [65, 53] width 17 height 12
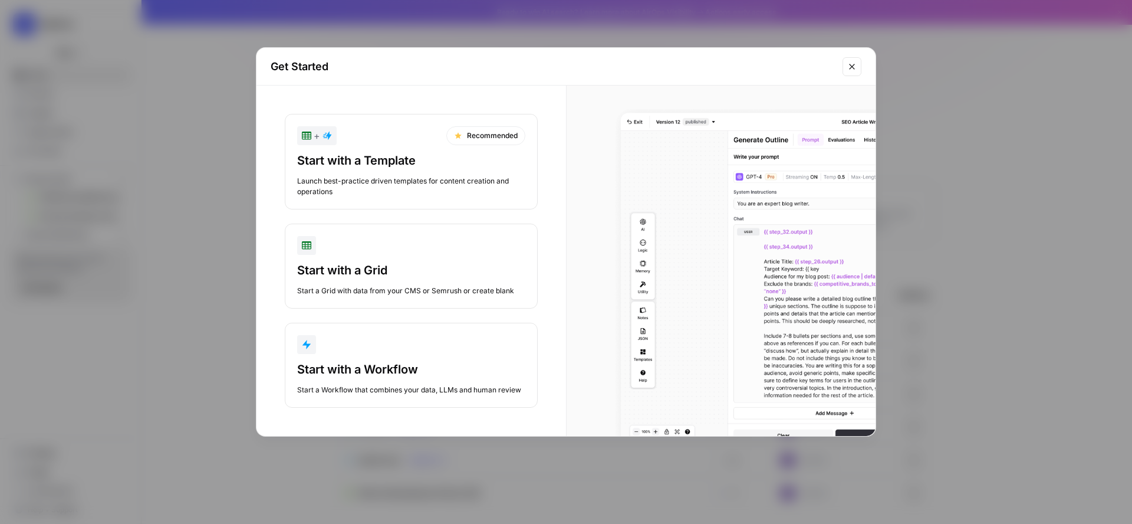
click at [392, 347] on div "button" at bounding box center [411, 344] width 228 height 19
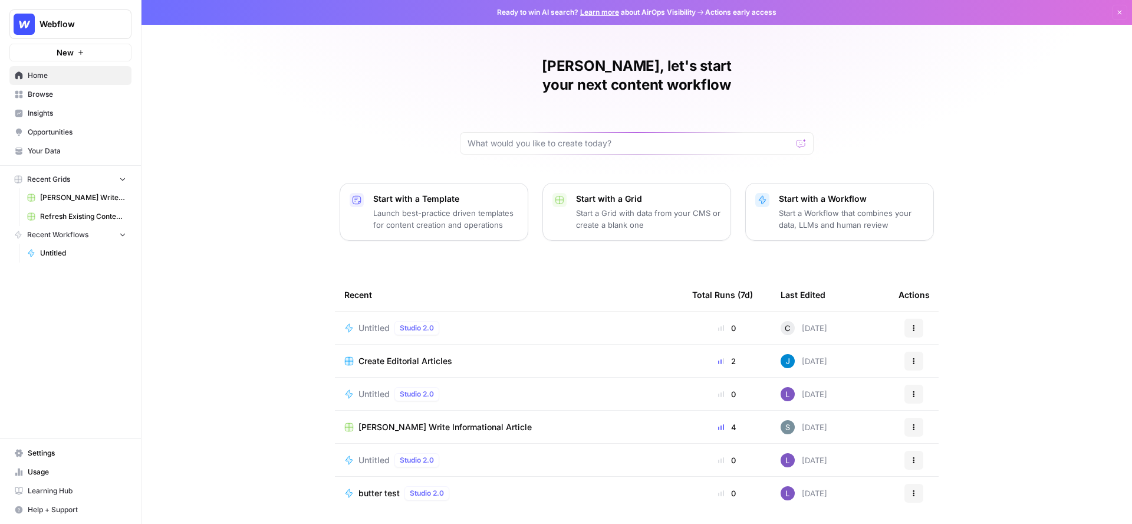
click at [917, 319] on button "Actions" at bounding box center [914, 328] width 19 height 19
click at [931, 366] on span "Delete" at bounding box center [975, 363] width 94 height 12
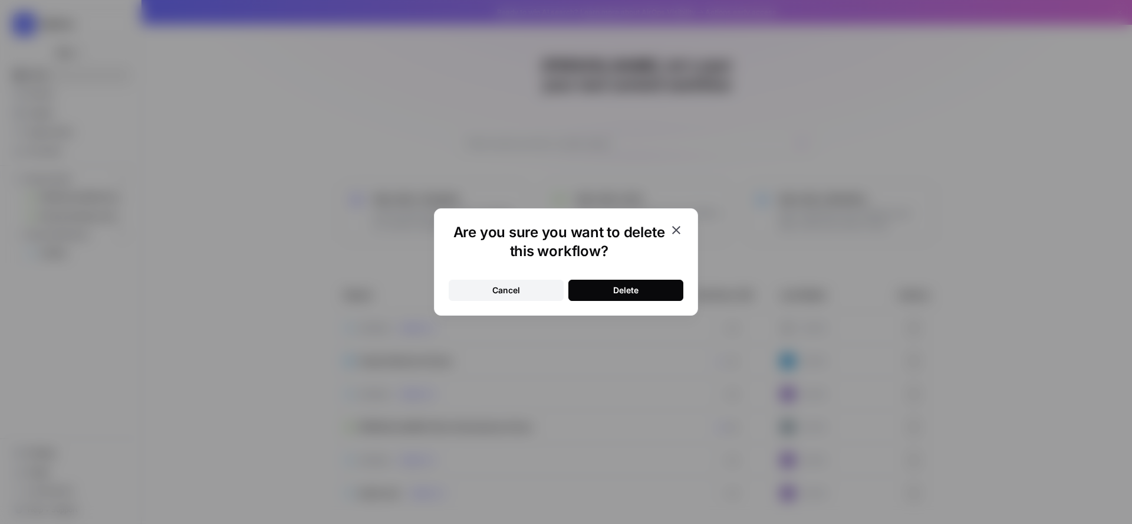
click at [619, 285] on div "Delete" at bounding box center [625, 290] width 25 height 12
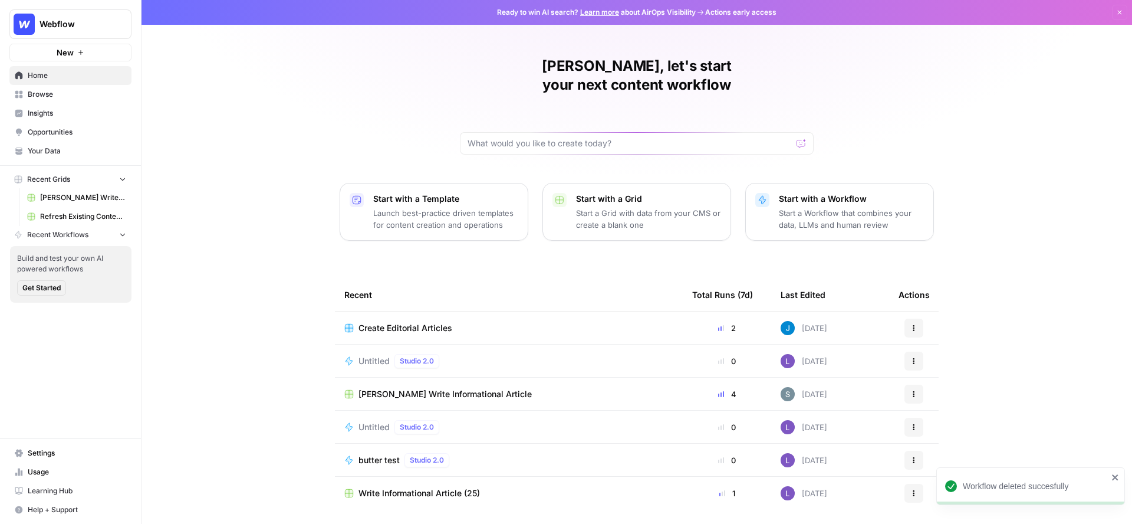
click at [73, 47] on span "New" at bounding box center [65, 53] width 17 height 12
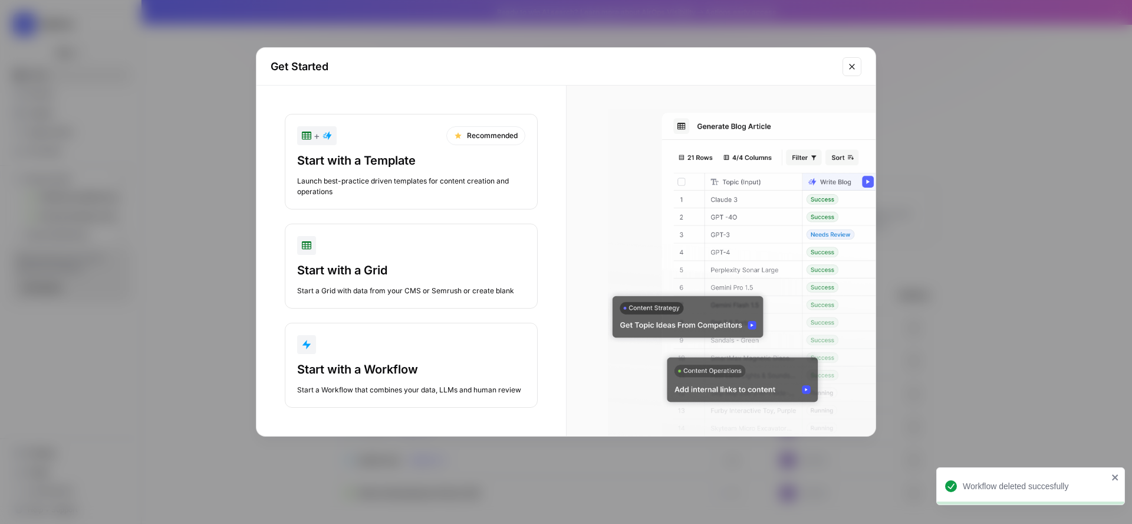
click at [367, 147] on button "+ Recommended Start with a Template Launch best-practice driven templates for c…" at bounding box center [411, 162] width 253 height 96
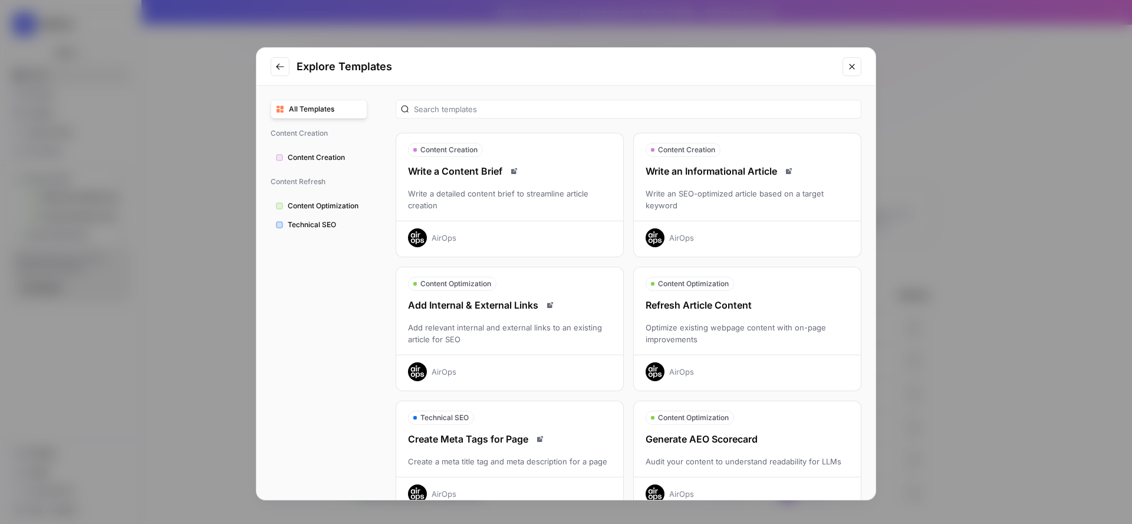
click at [679, 193] on div "Write an SEO-optimized article based on a target keyword" at bounding box center [747, 200] width 227 height 24
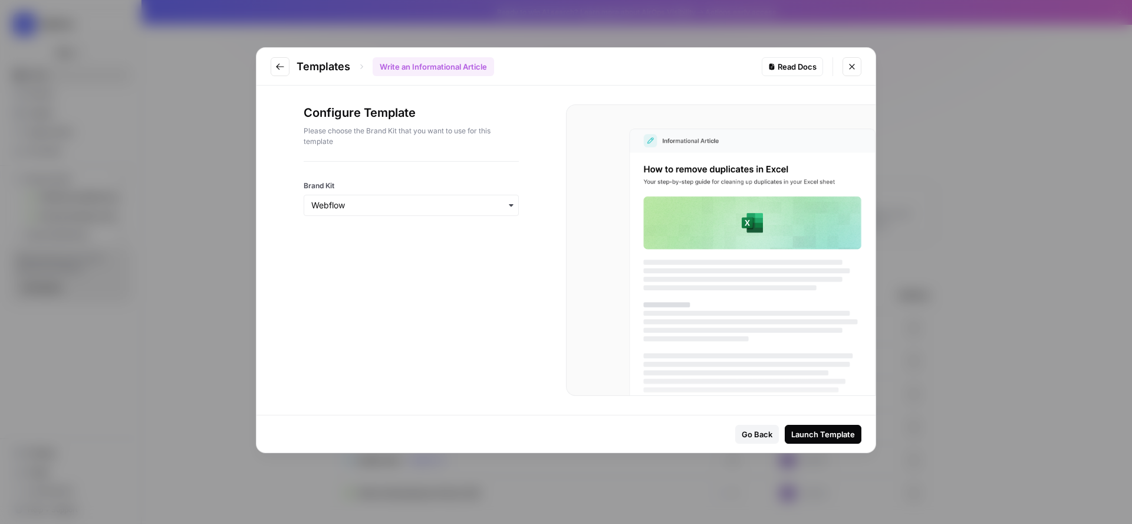
click at [812, 432] on div "Launch Template" at bounding box center [824, 434] width 64 height 12
